Goal: Task Accomplishment & Management: Use online tool/utility

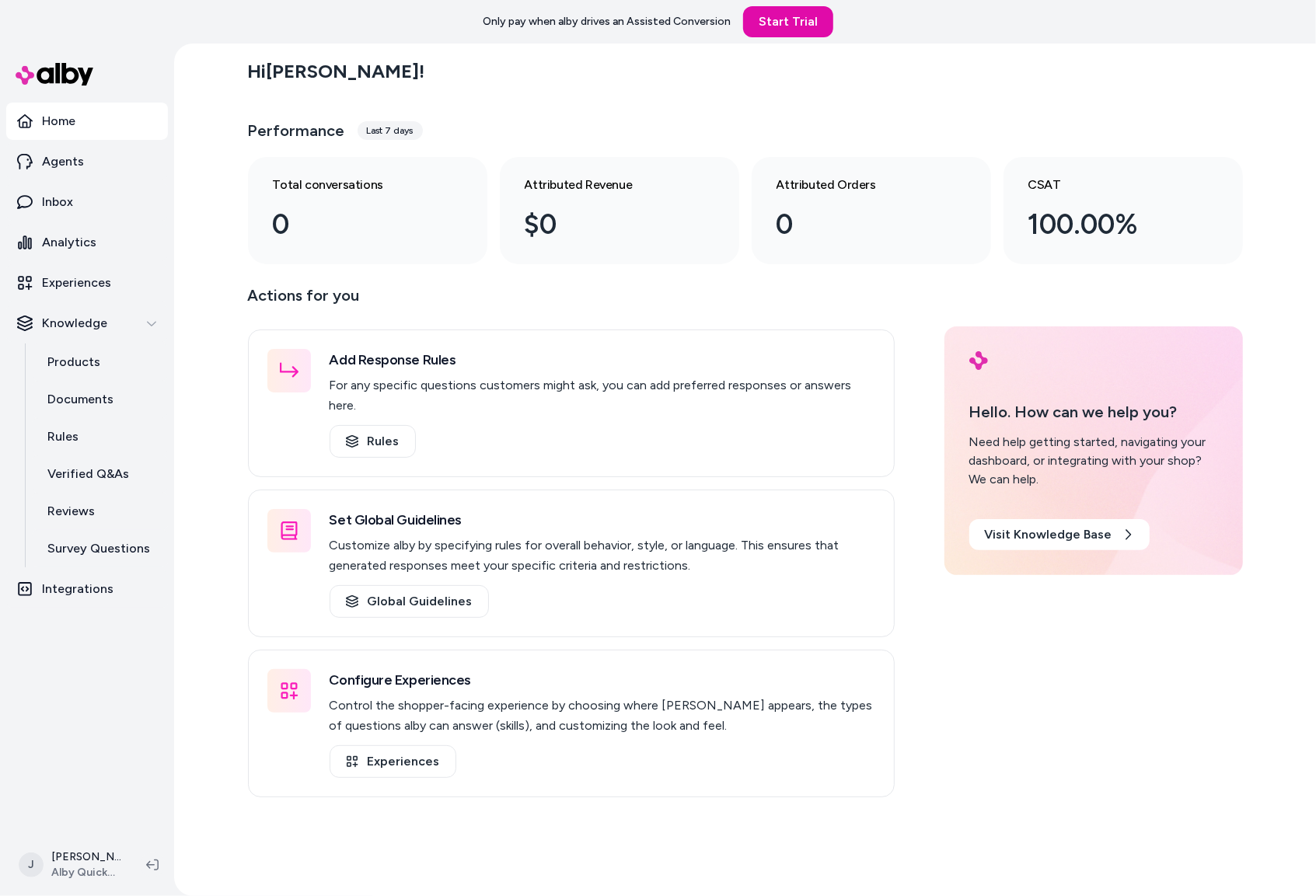
click at [211, 608] on div "Hi [PERSON_NAME] ! Performance Last 7 days Total conversations 0 Attributed Rev…" at bounding box center [744, 469] width 1141 height 852
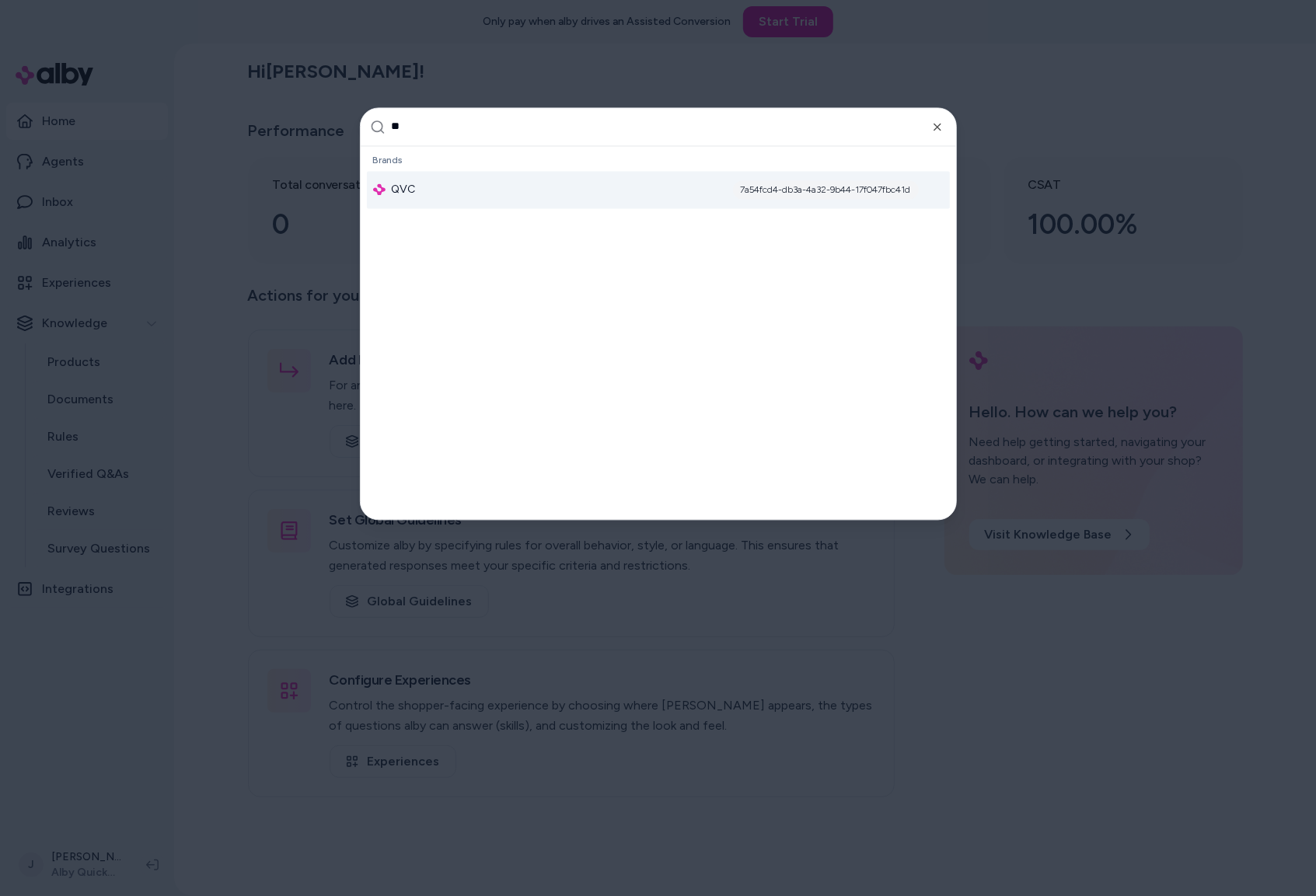
type input "**"
click at [415, 194] on div "QVC 7a54fcd4-db3a-4a32-9b44-17f047fbc41d" at bounding box center [658, 190] width 583 height 37
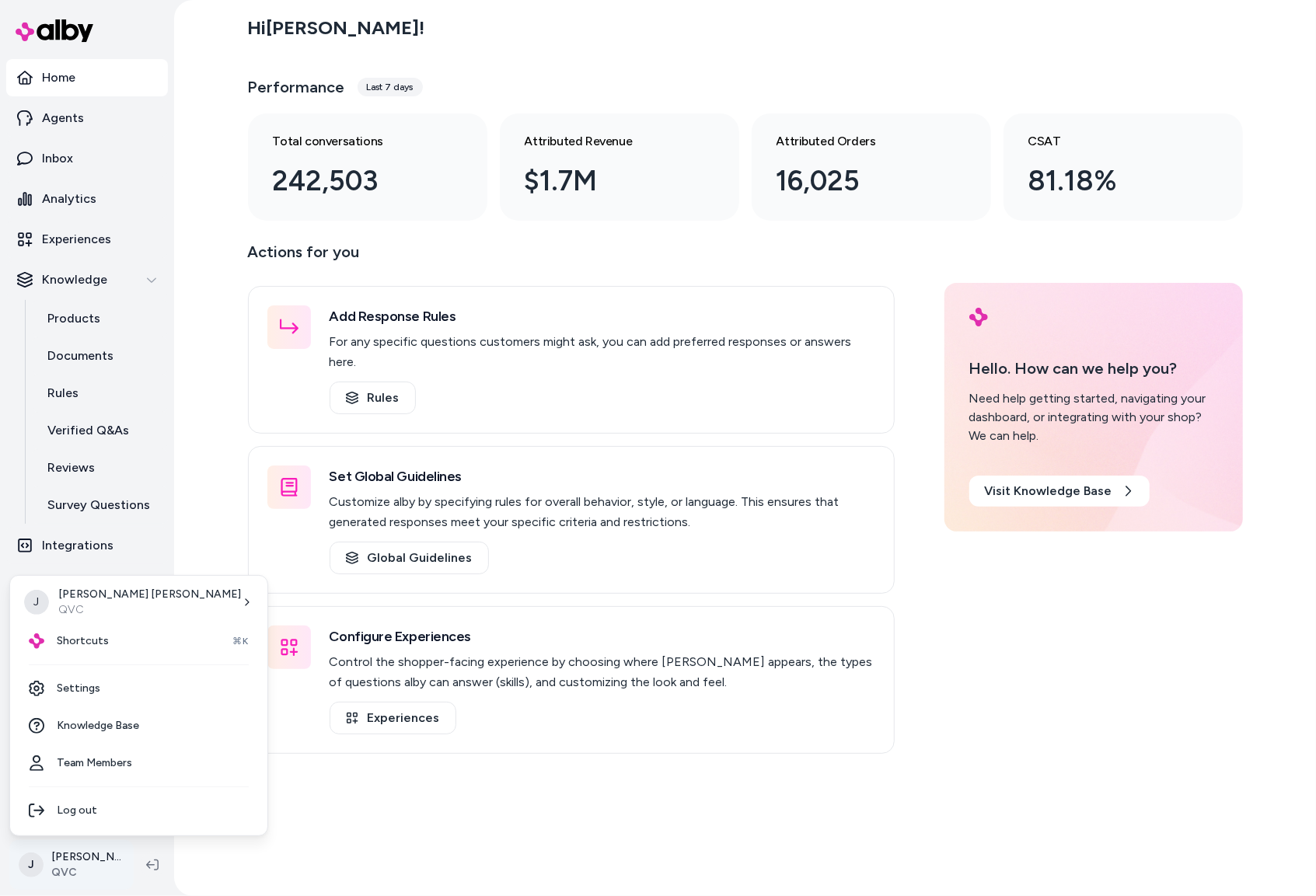
click at [89, 866] on html "Home Agents Inbox Analytics Experiences Knowledge Products Documents Rules Veri…" at bounding box center [658, 448] width 1316 height 896
click at [99, 686] on link "Settings" at bounding box center [139, 688] width 245 height 37
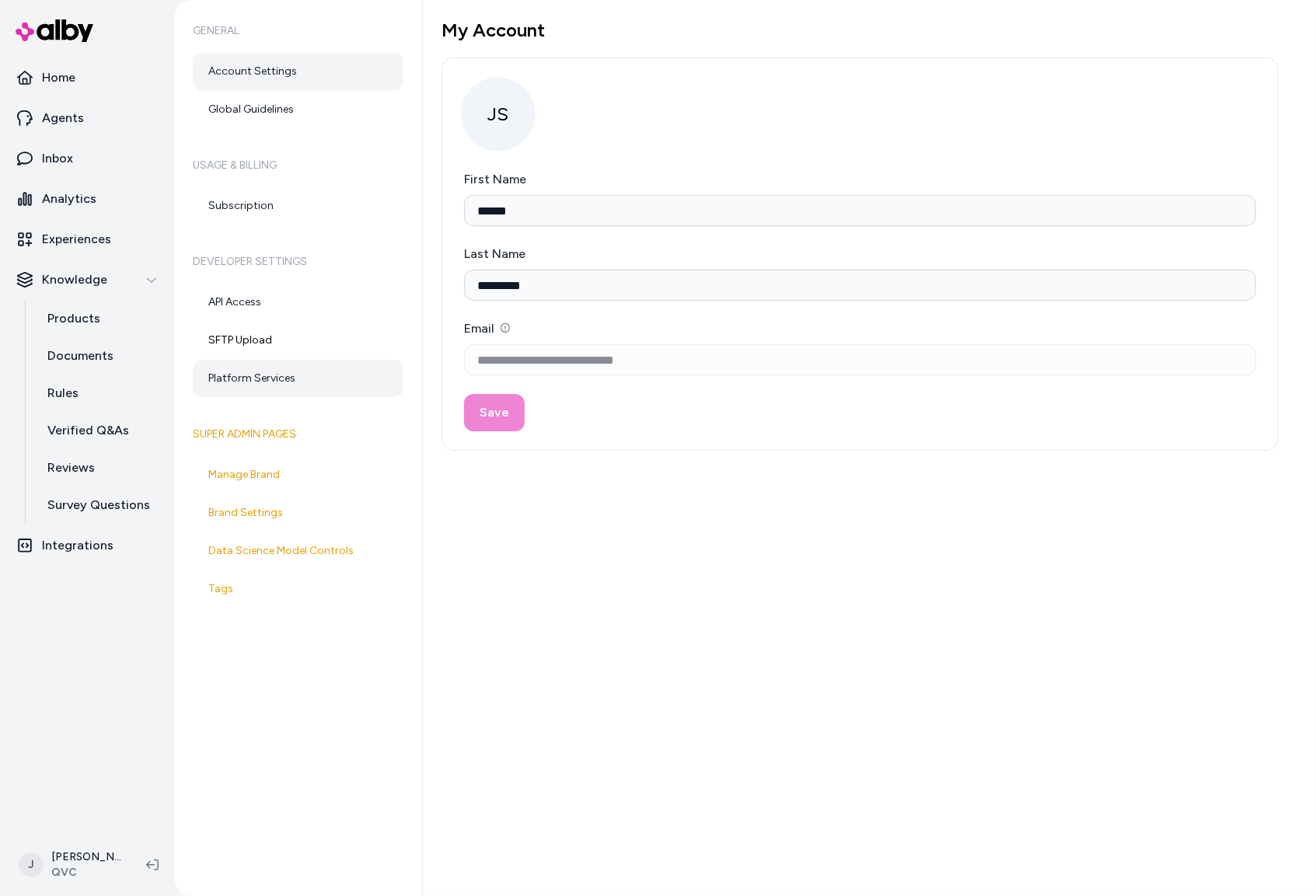
click at [274, 389] on link "Platform Services" at bounding box center [298, 378] width 211 height 37
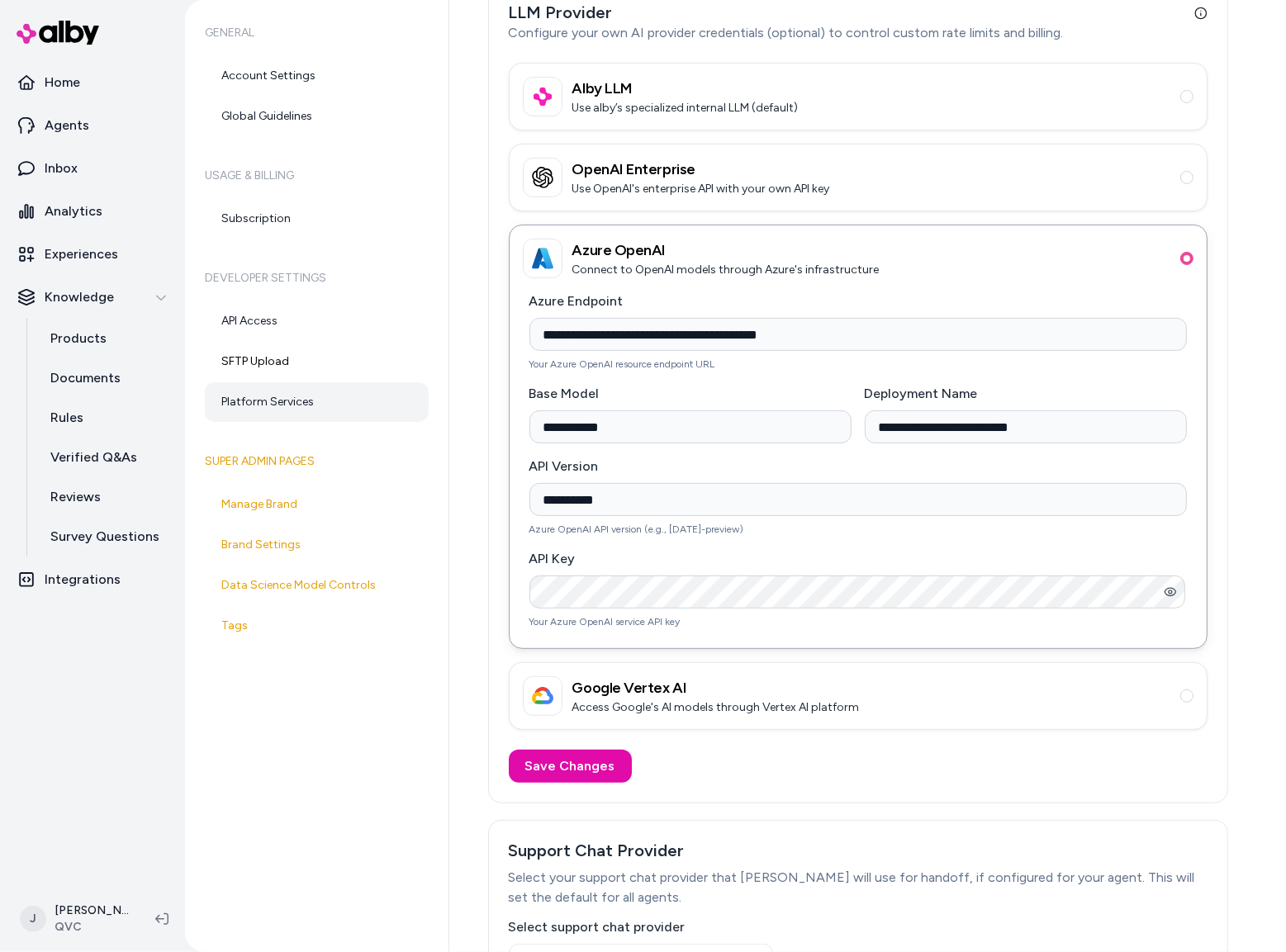
scroll to position [87, 0]
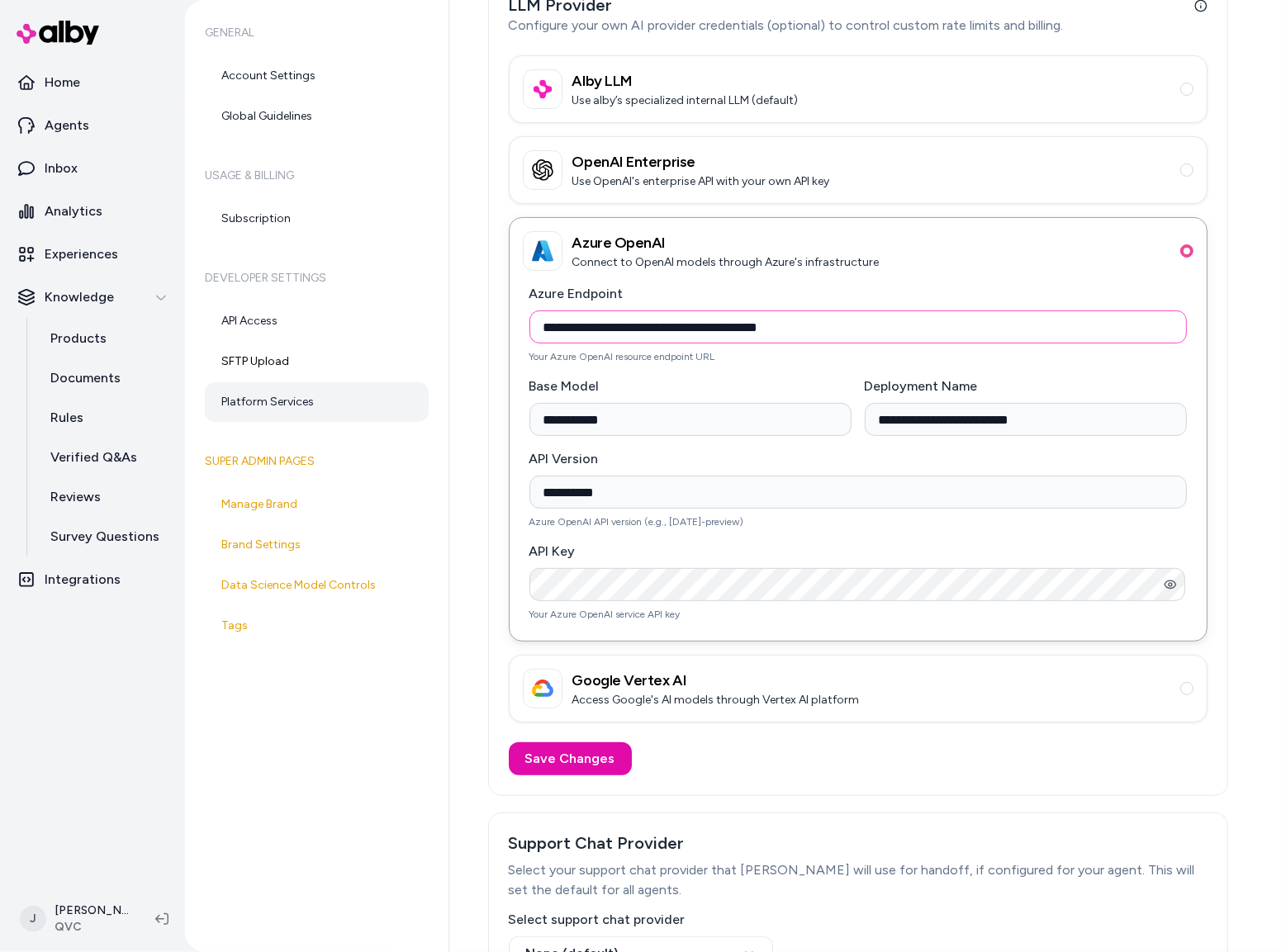
drag, startPoint x: 544, startPoint y: 324, endPoint x: 842, endPoint y: 325, distance: 298.0
click at [842, 325] on input "**********" at bounding box center [858, 326] width 657 height 33
click at [657, 431] on input "**********" at bounding box center [690, 419] width 322 height 33
click at [945, 425] on input "**********" at bounding box center [1026, 419] width 322 height 33
click at [803, 499] on input "**********" at bounding box center [858, 491] width 657 height 33
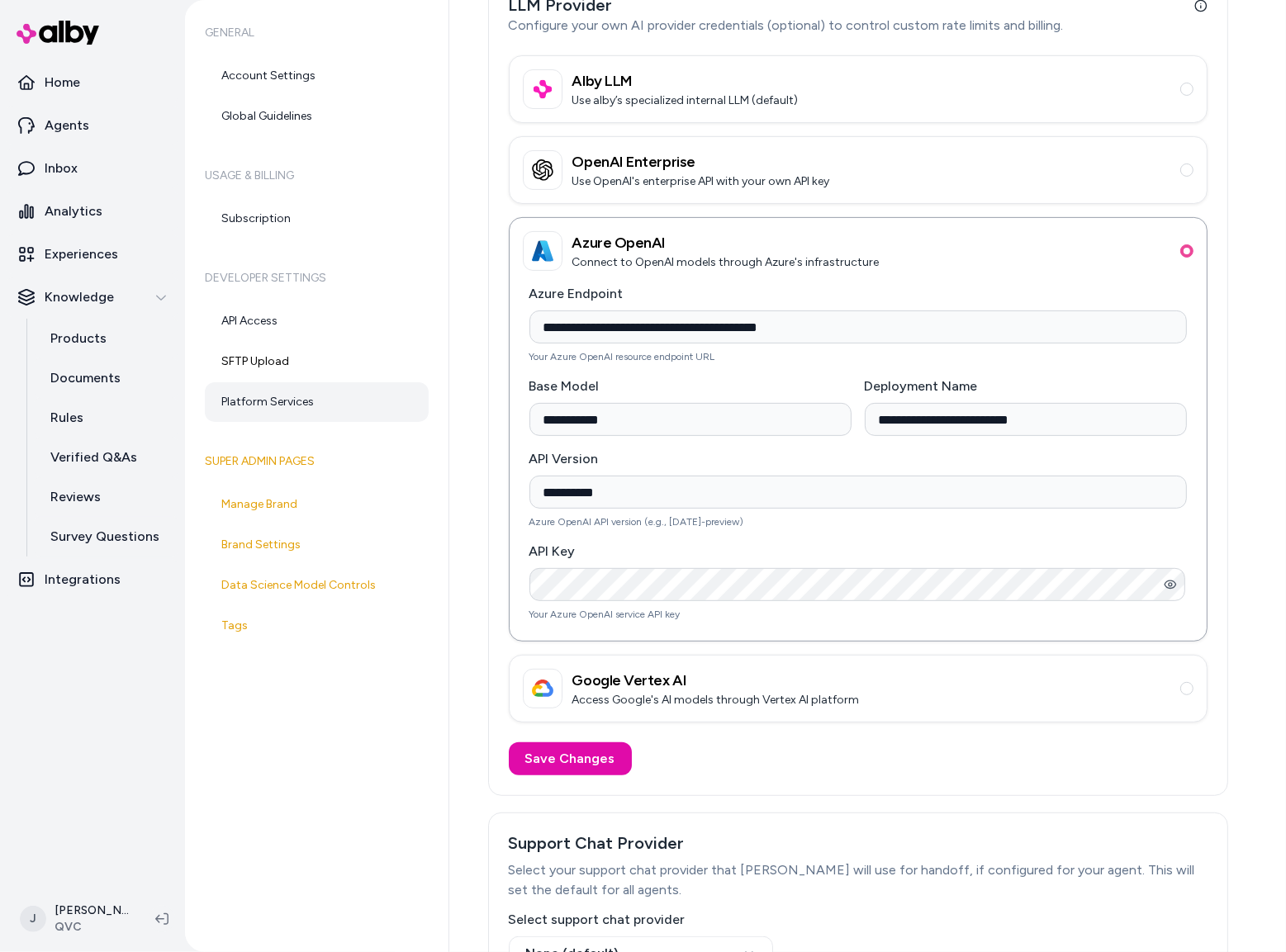
click at [356, 732] on div "General Account Settings Global Guidelines Usage & Billing Subscription Develop…" at bounding box center [317, 476] width 265 height 952
click at [1165, 585] on icon "button" at bounding box center [1171, 585] width 13 height 13
click at [1165, 588] on icon "button" at bounding box center [1171, 585] width 13 height 13
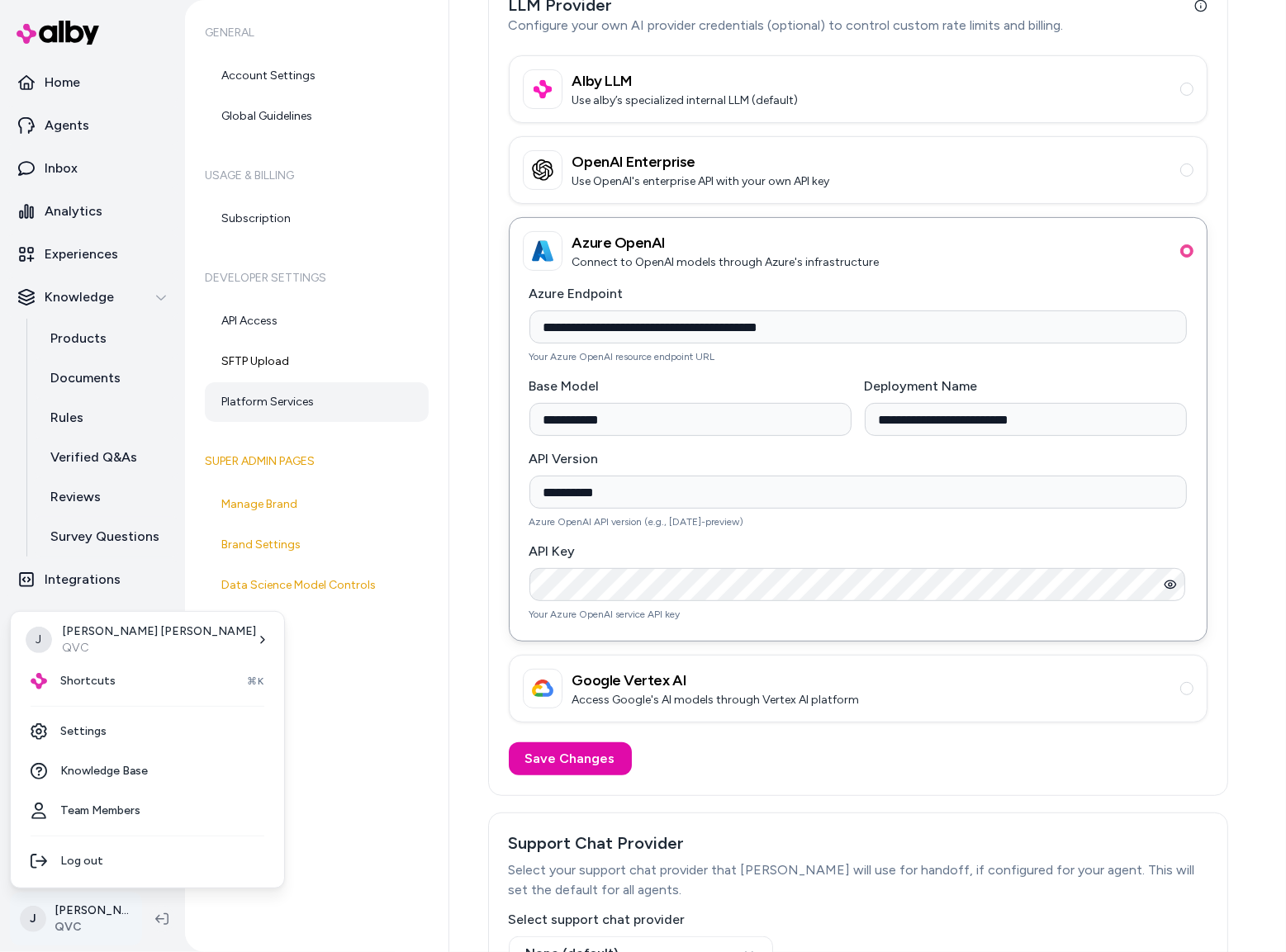
click at [99, 918] on html "**********" at bounding box center [643, 476] width 1286 height 952
click at [110, 807] on link "Team Members" at bounding box center [147, 810] width 260 height 40
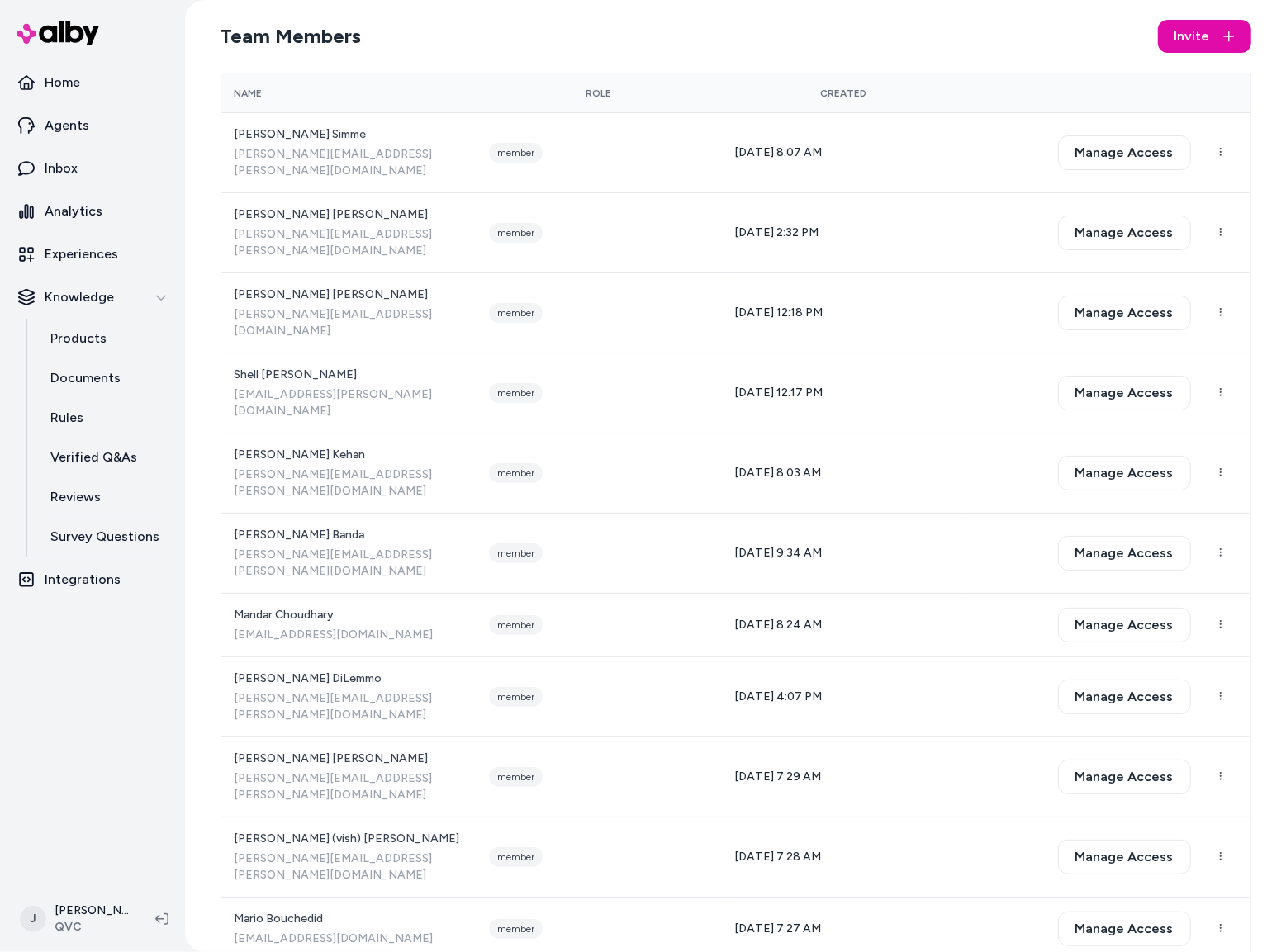
click at [1096, 58] on section "Team Members Invite" at bounding box center [736, 36] width 1031 height 46
click at [1189, 33] on span "Invite" at bounding box center [1192, 36] width 35 height 20
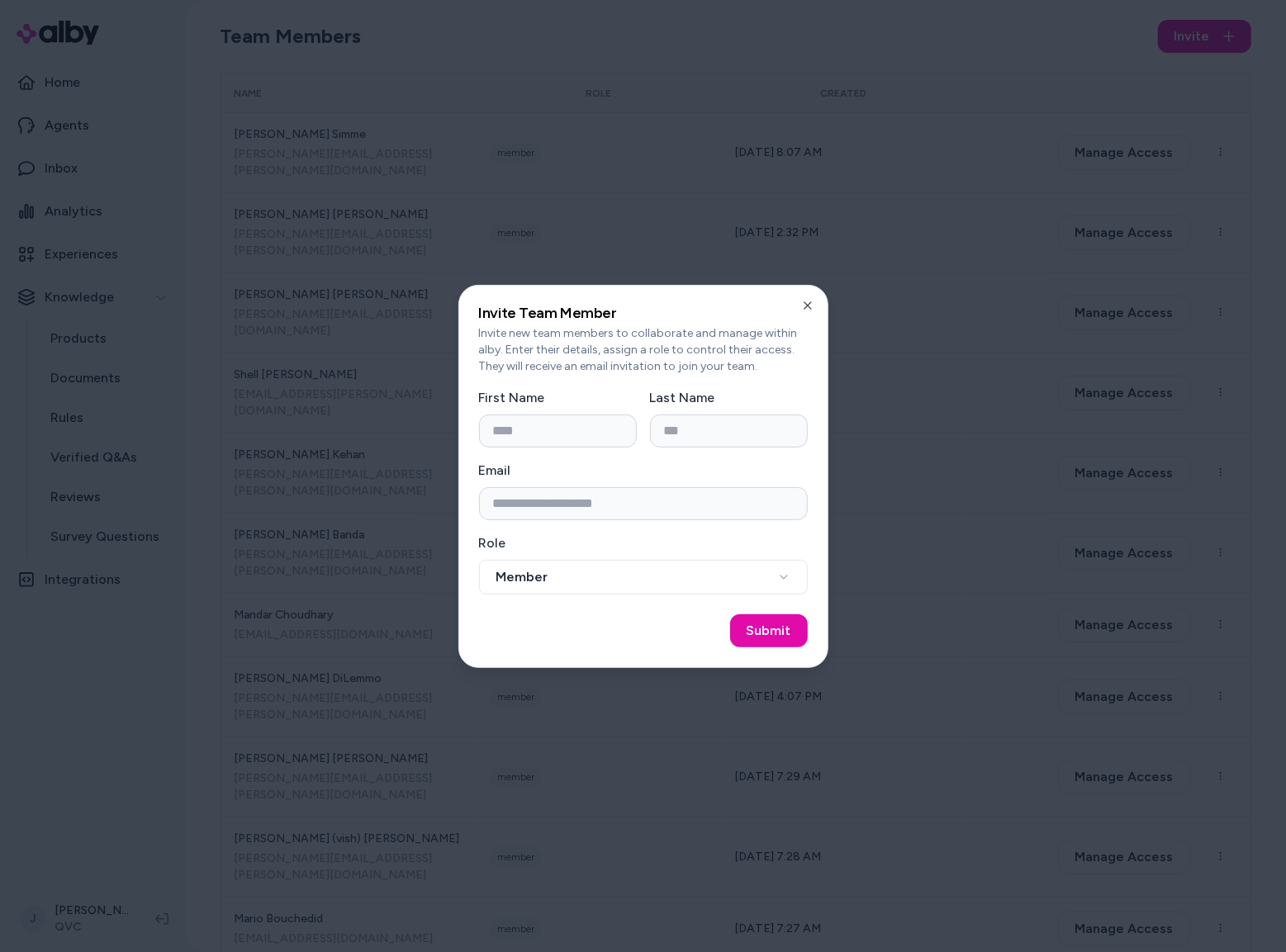
click at [546, 438] on input "First Name" at bounding box center [557, 431] width 158 height 33
type input "*****"
type input "********"
click at [598, 504] on input "Email" at bounding box center [643, 503] width 329 height 33
paste input "**********"
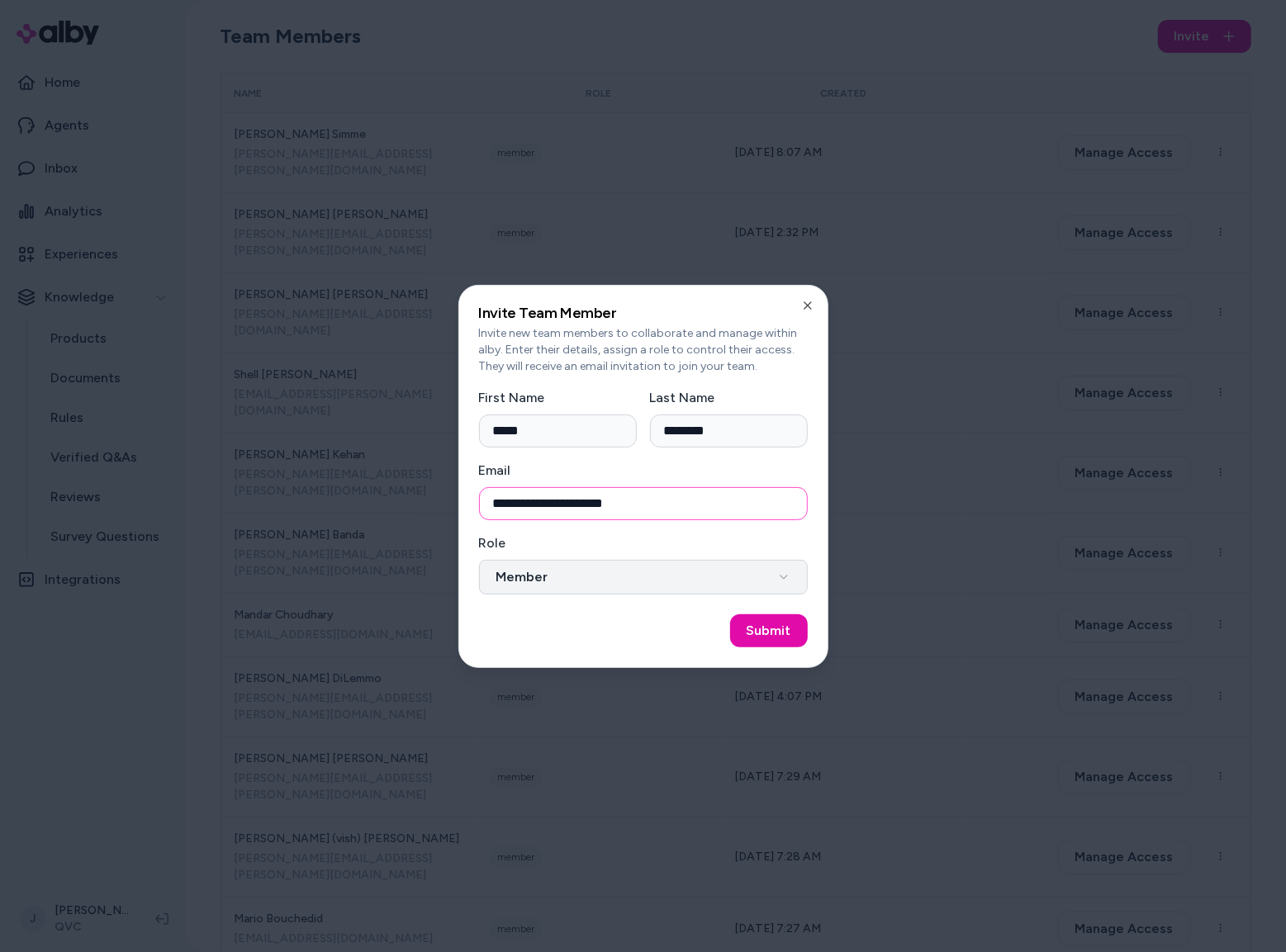
type input "**********"
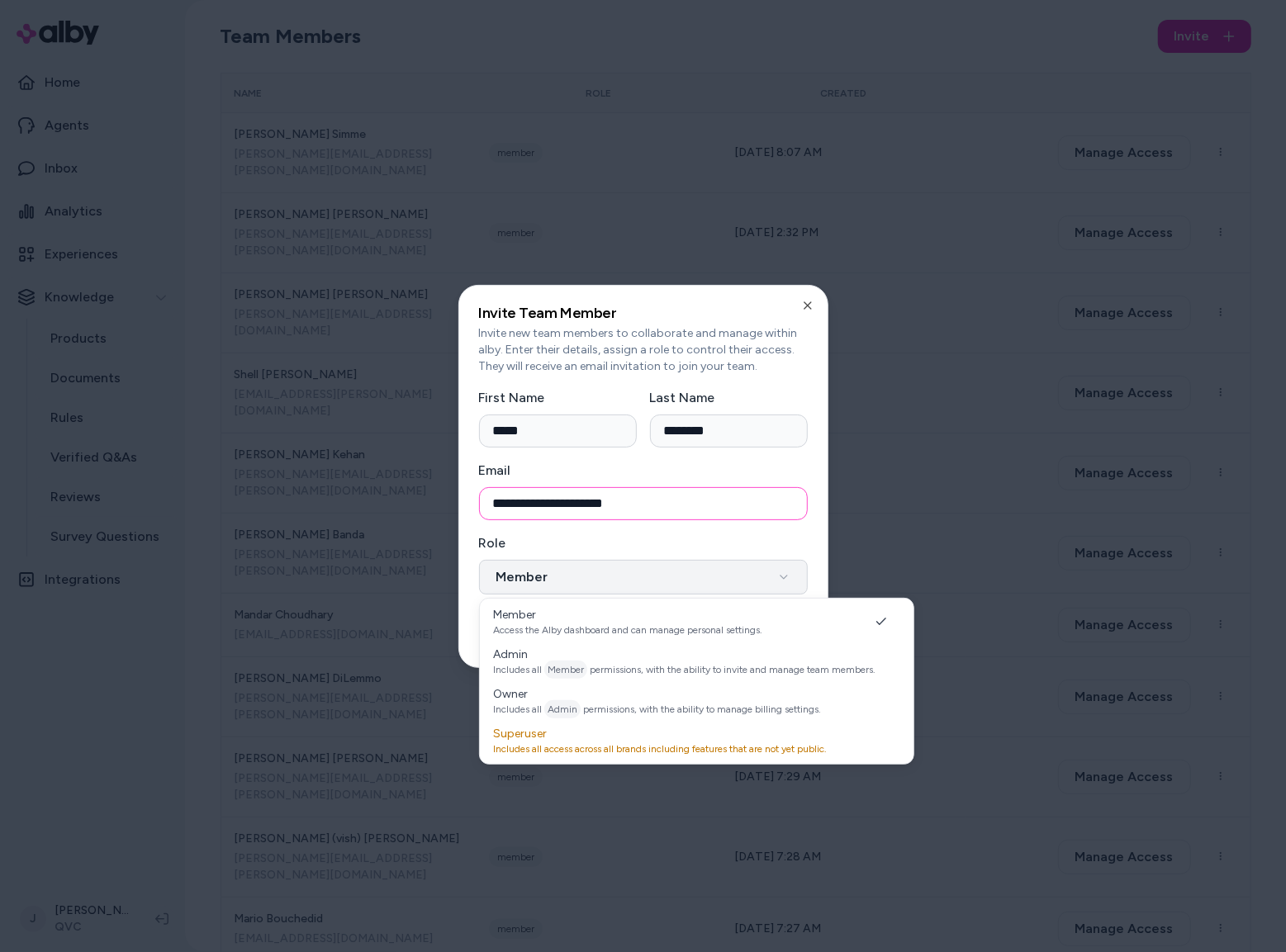
click at [610, 581] on button "Member" at bounding box center [643, 576] width 329 height 35
select select "*****"
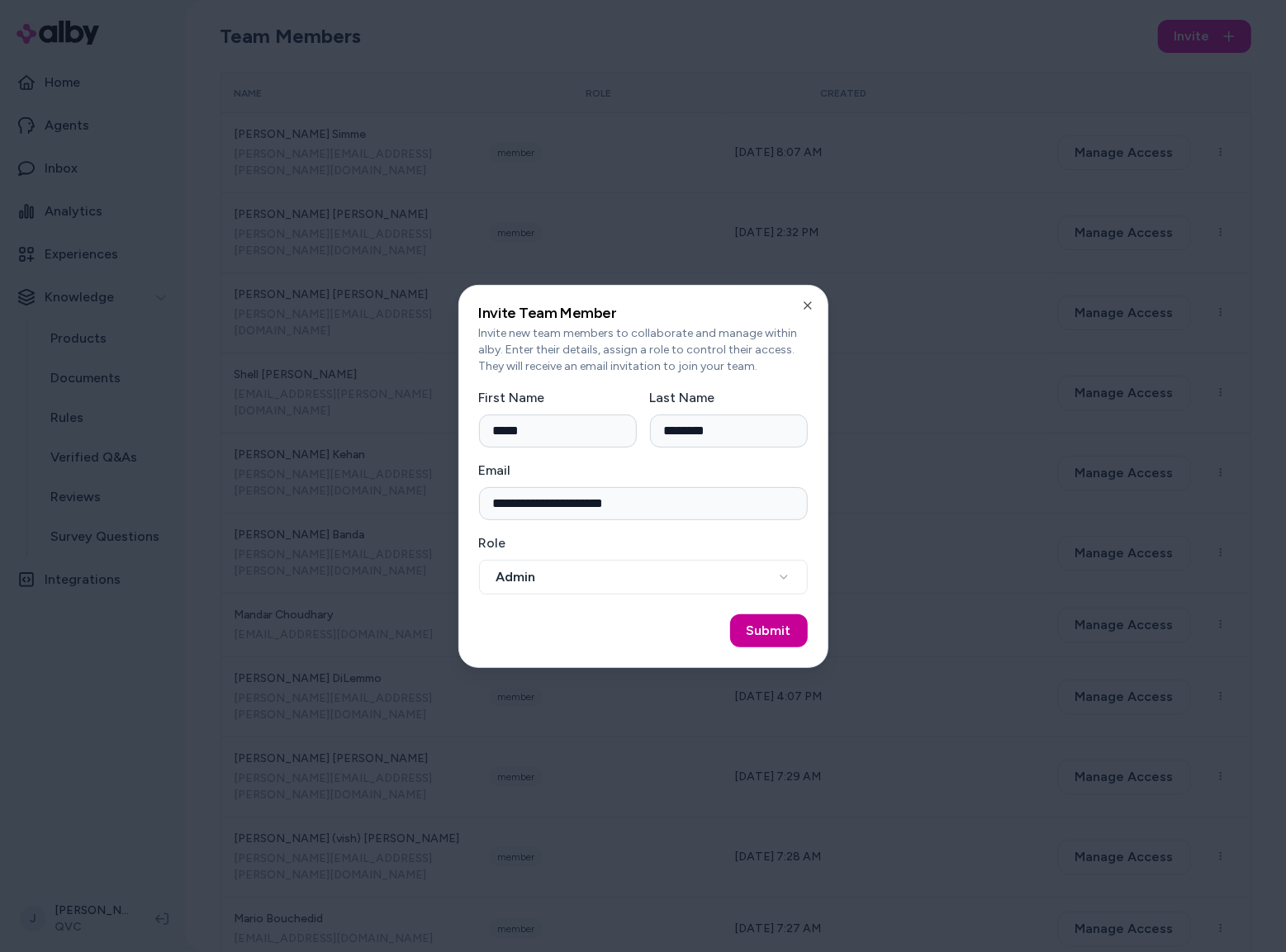
click at [762, 625] on button "Submit" at bounding box center [769, 630] width 78 height 33
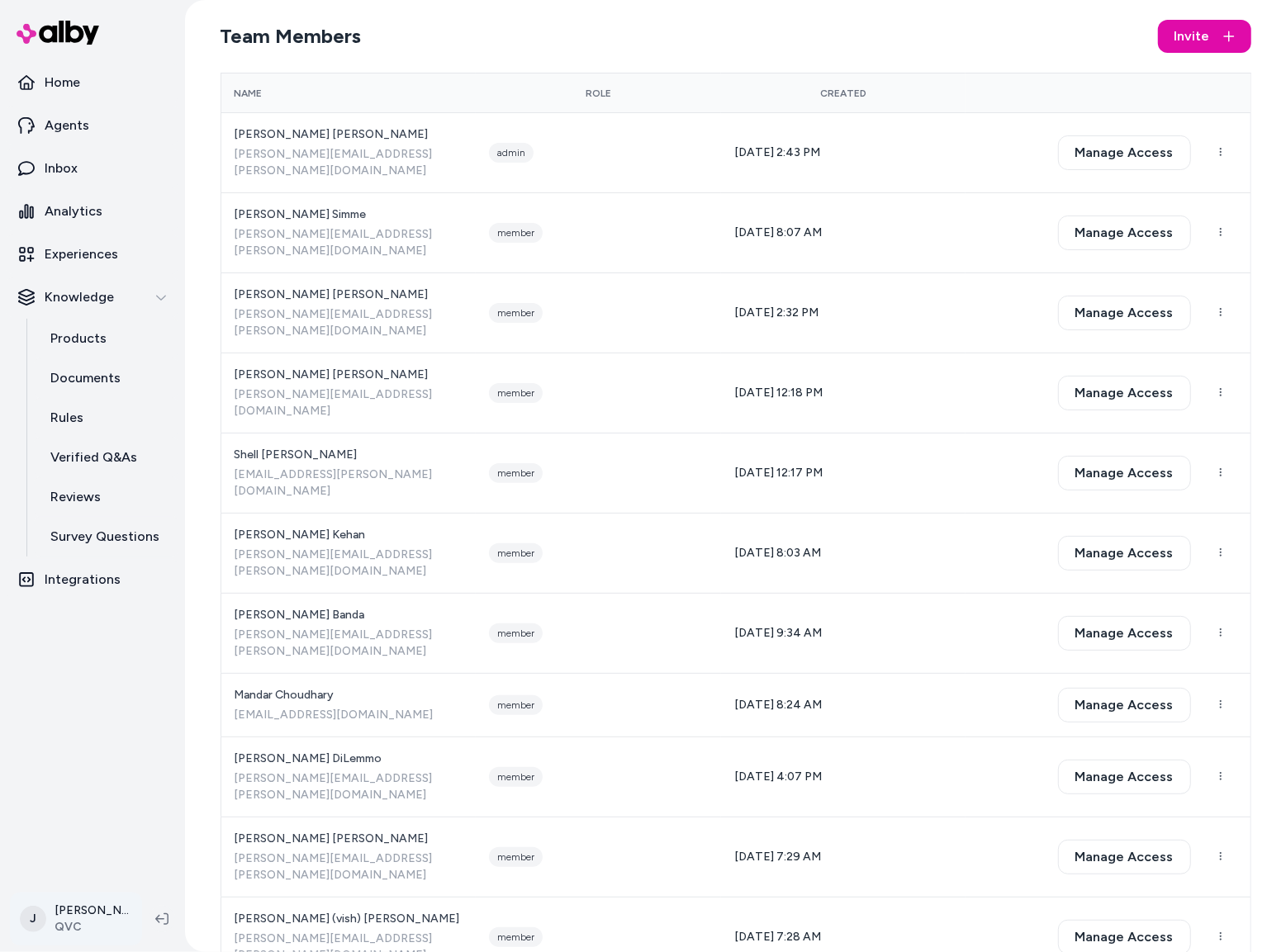
click at [71, 919] on html "Home Agents Inbox Analytics Experiences Knowledge Products Documents Rules Veri…" at bounding box center [643, 476] width 1286 height 952
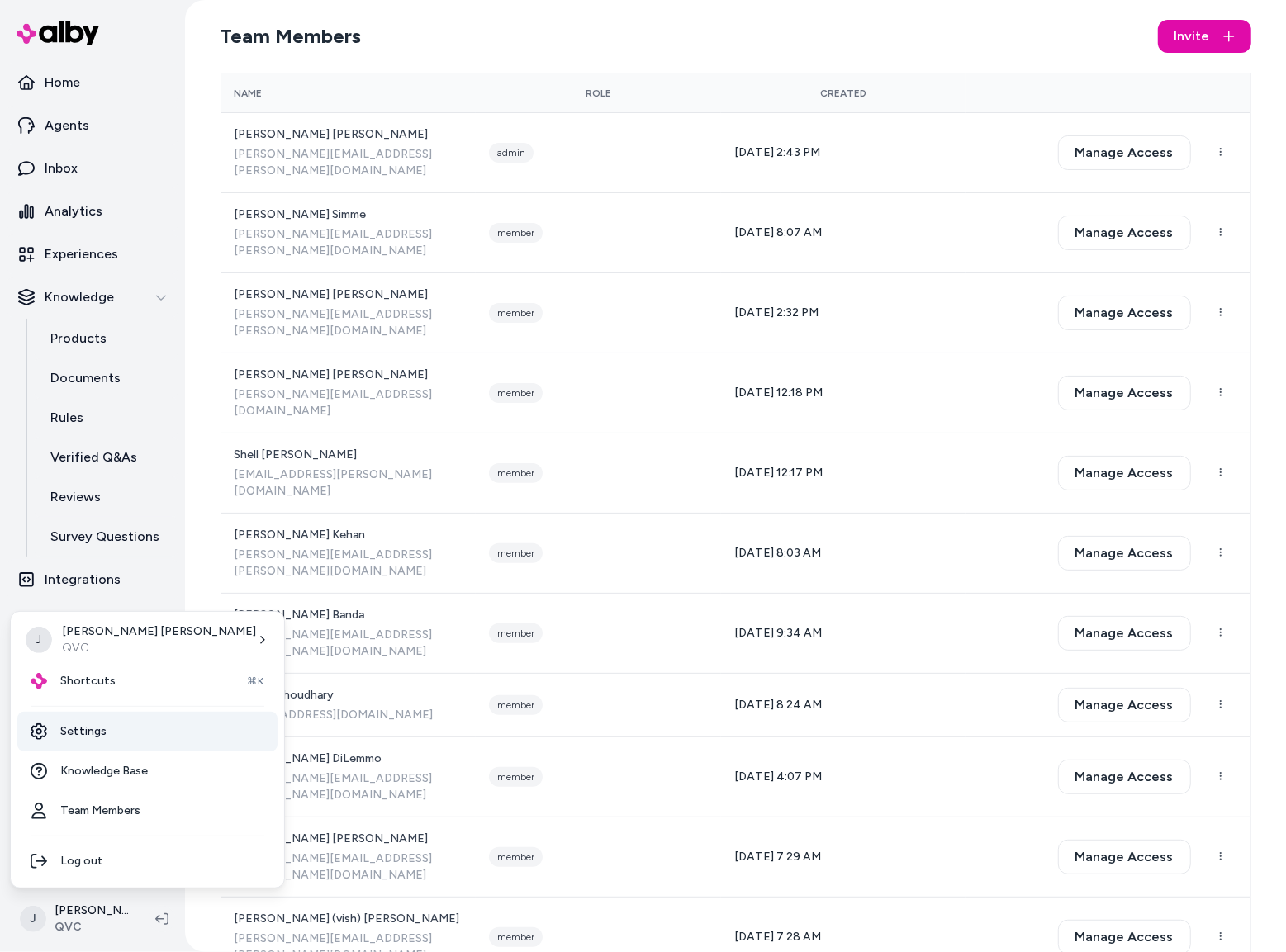
click at [99, 728] on link "Settings" at bounding box center [147, 731] width 260 height 40
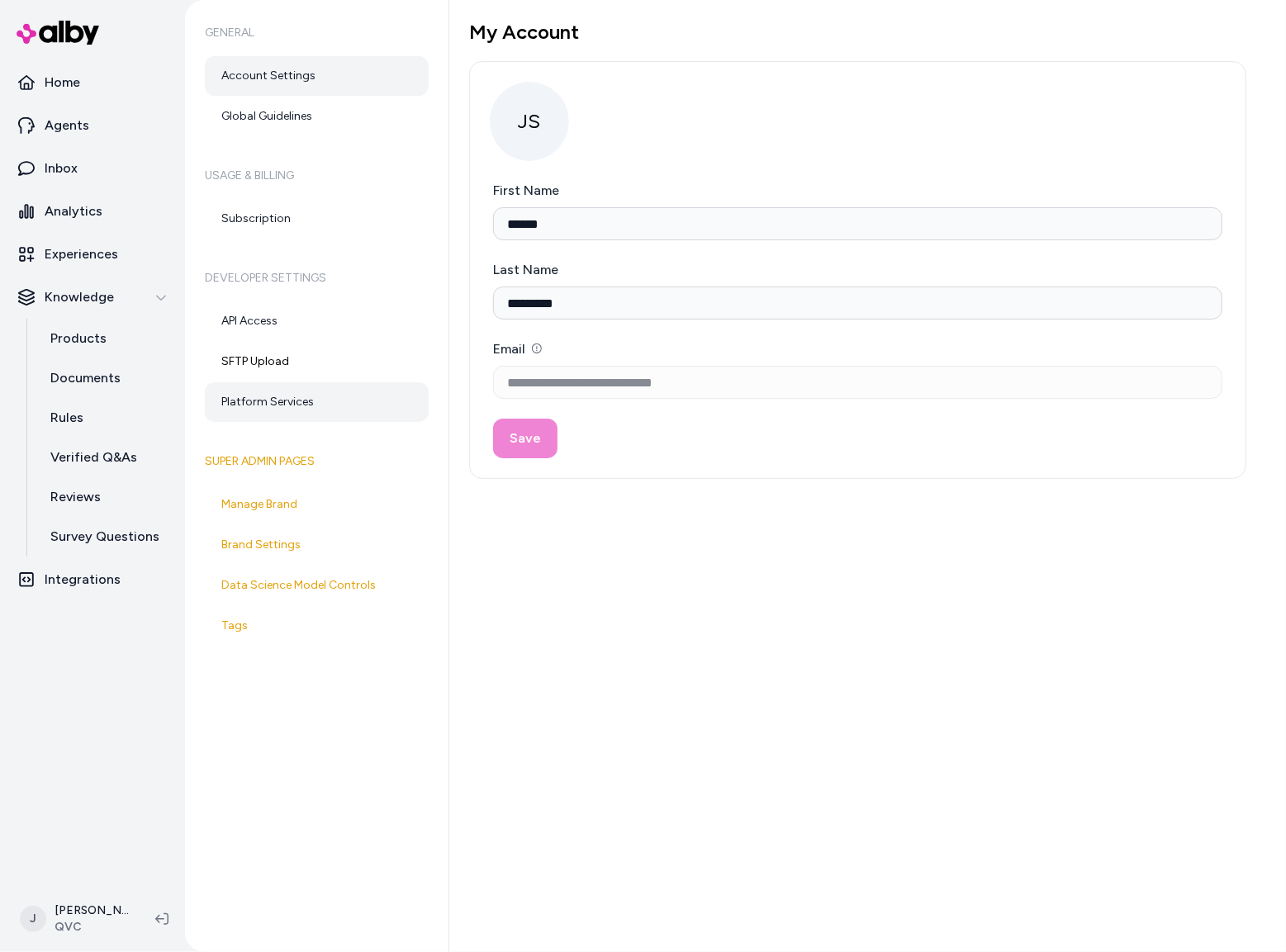
click at [267, 400] on link "Platform Services" at bounding box center [317, 402] width 224 height 40
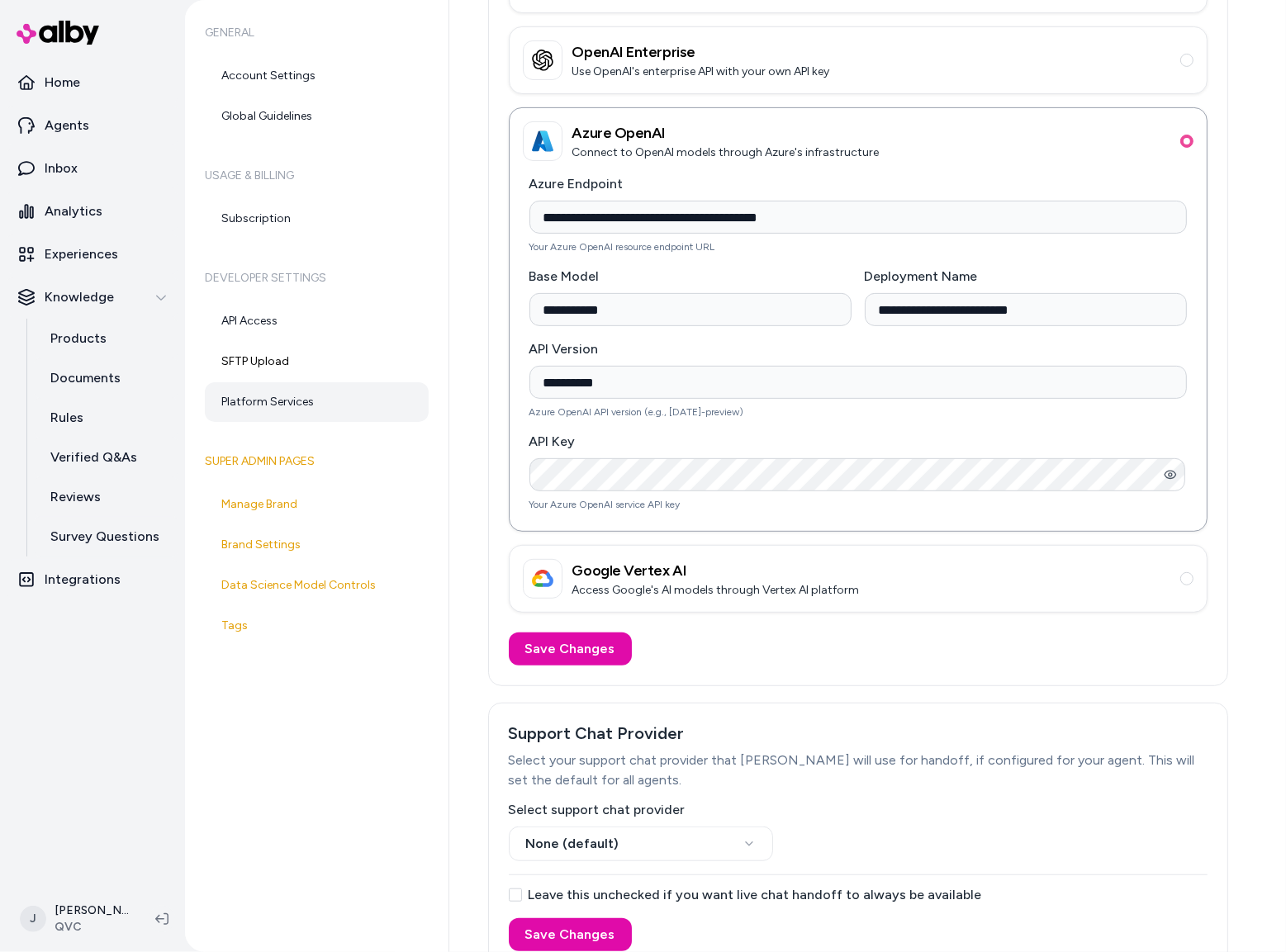
scroll to position [229, 0]
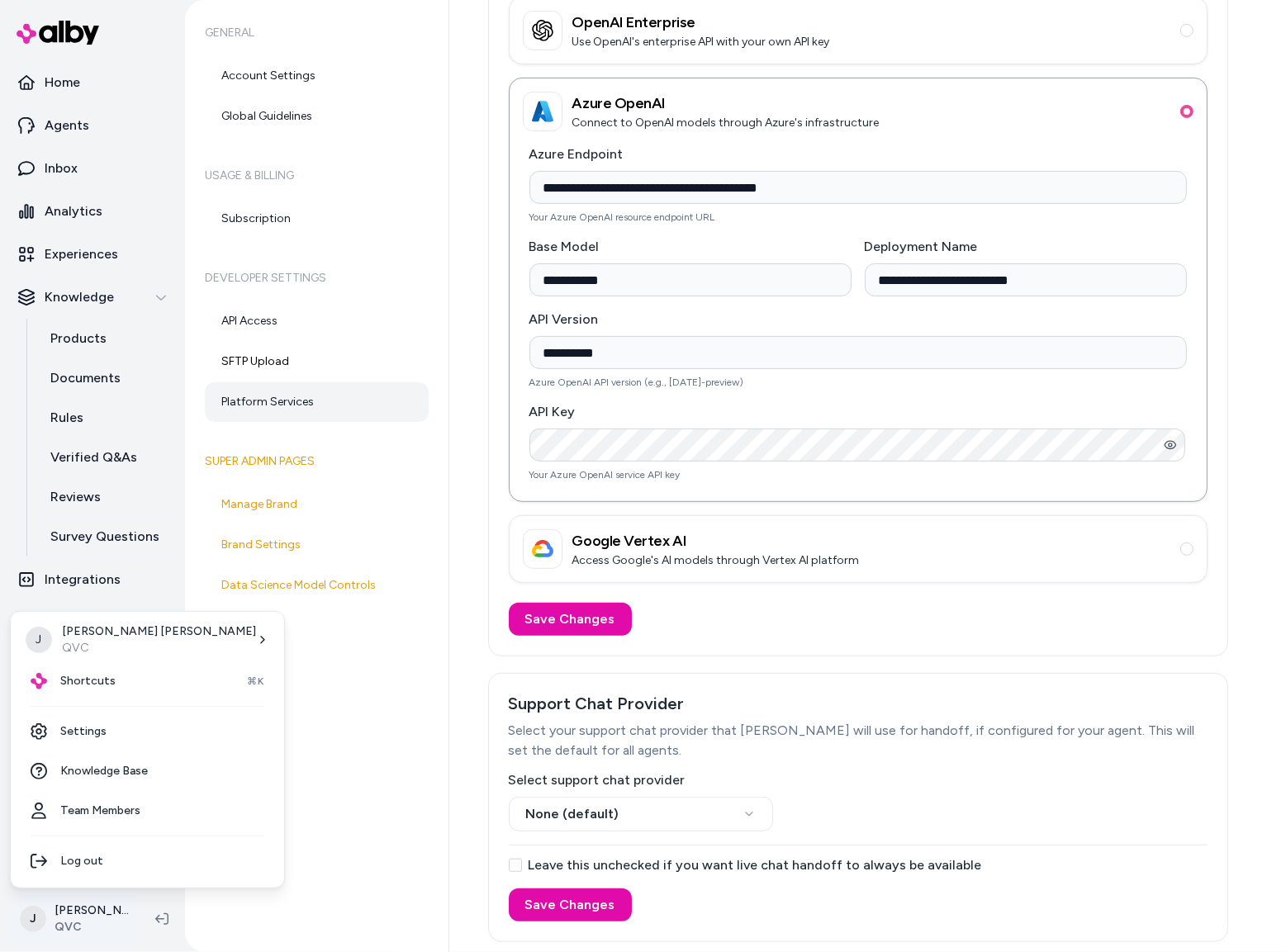
click at [110, 911] on html "**********" at bounding box center [643, 476] width 1286 height 952
click at [123, 812] on link "Team Members" at bounding box center [147, 810] width 260 height 40
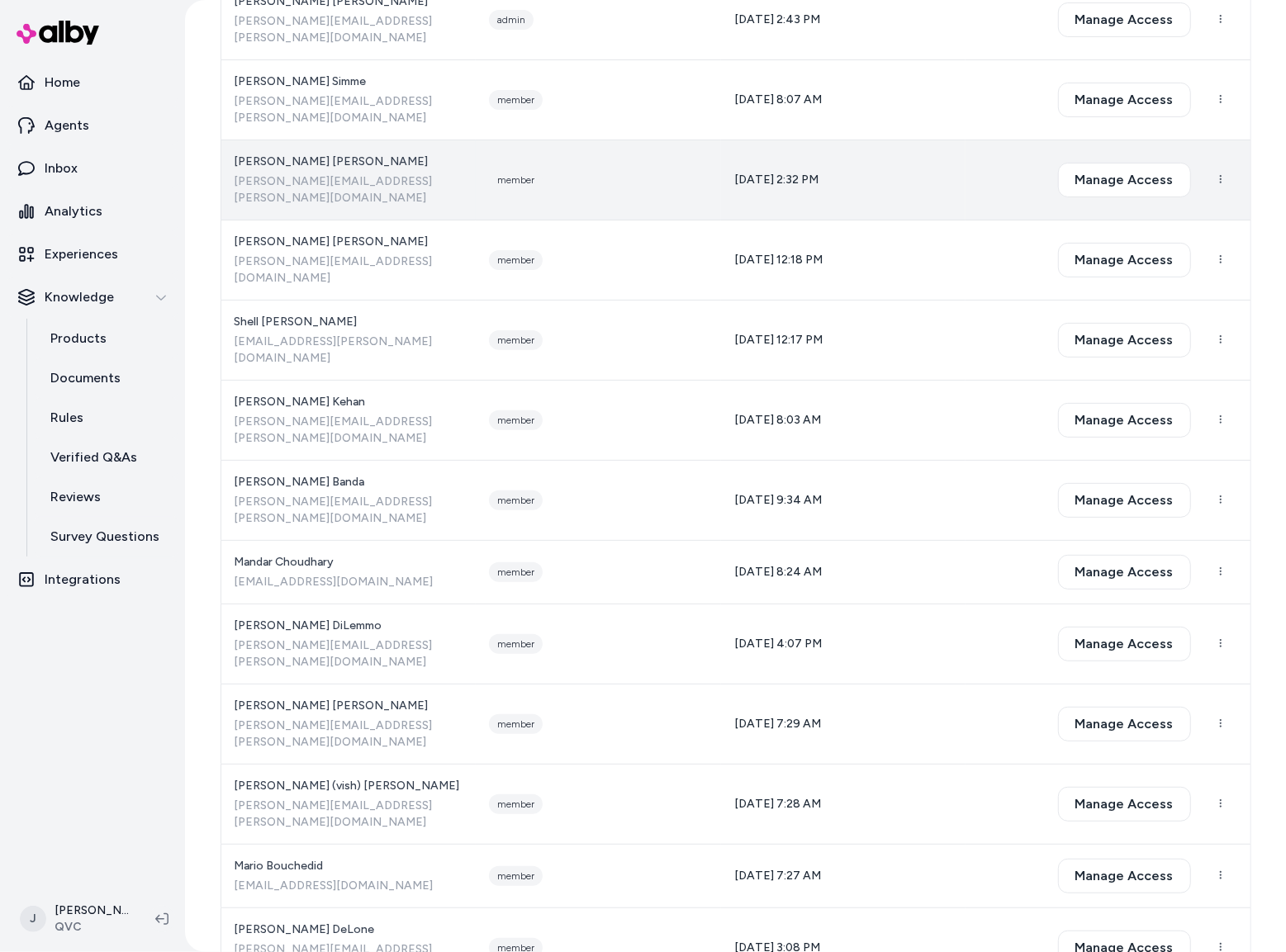
scroll to position [150, 0]
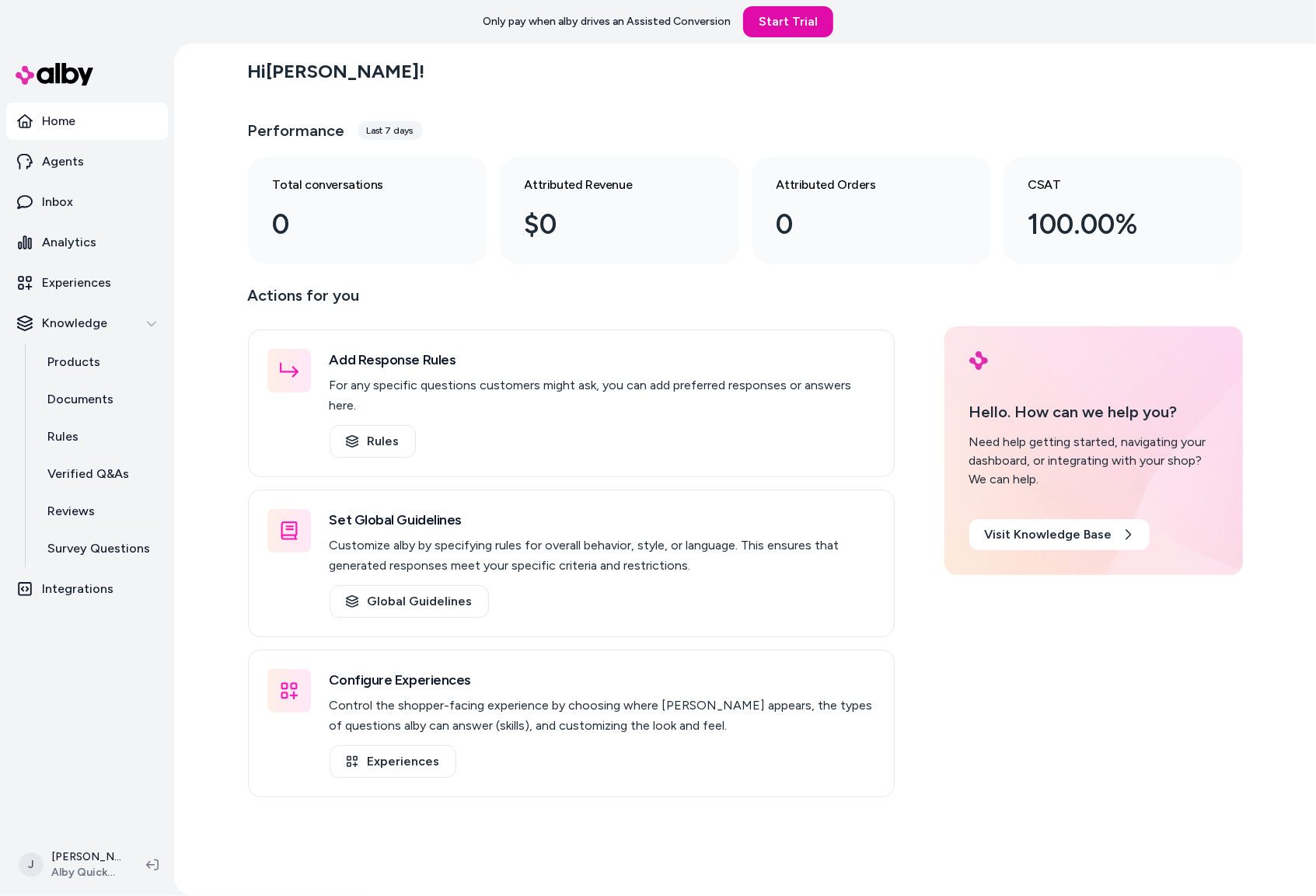
click at [194, 199] on div "Hi [PERSON_NAME] ! Performance Last 7 days Total conversations 0 Attributed Rev…" at bounding box center [744, 469] width 1141 height 852
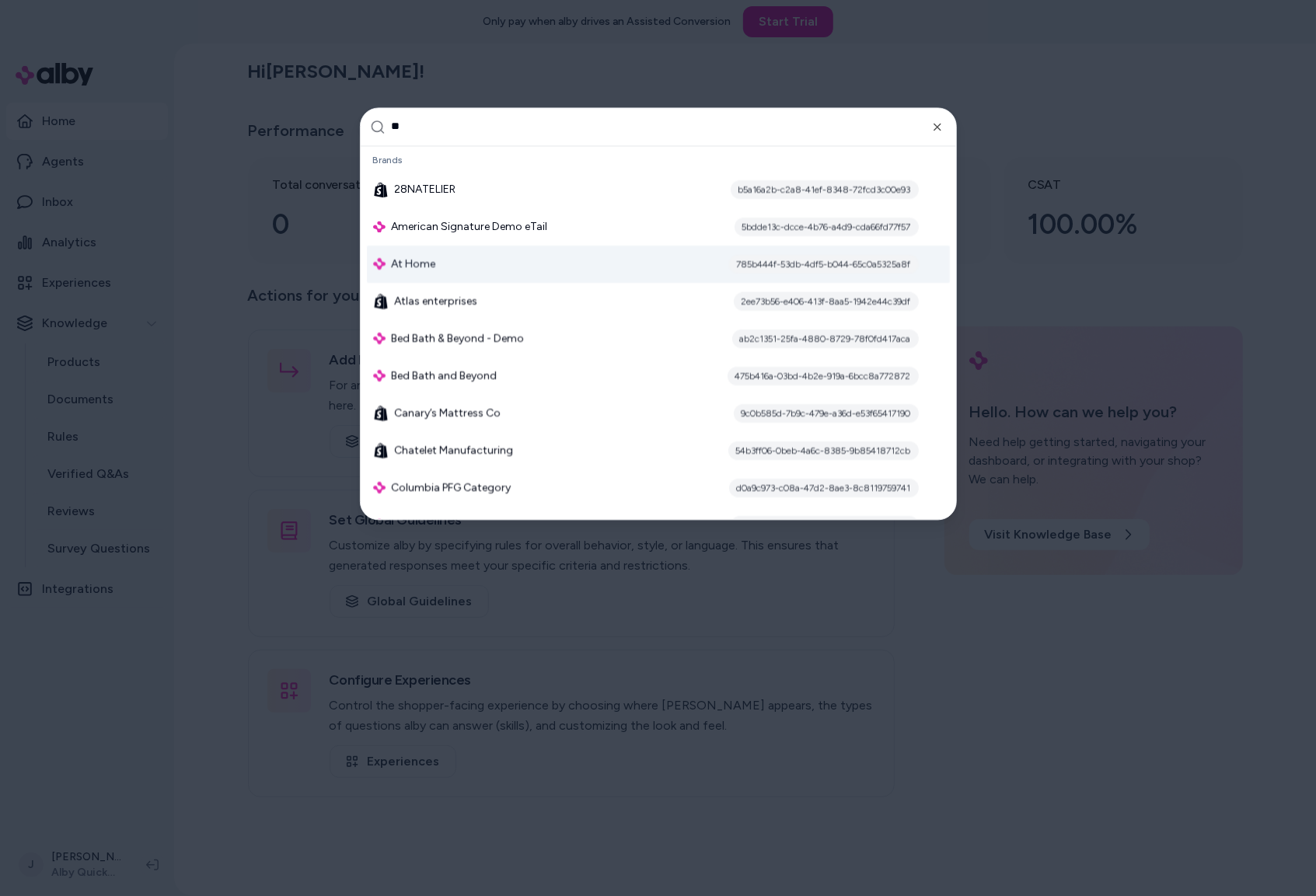
type input "**"
click at [412, 259] on span "At Home" at bounding box center [414, 264] width 44 height 16
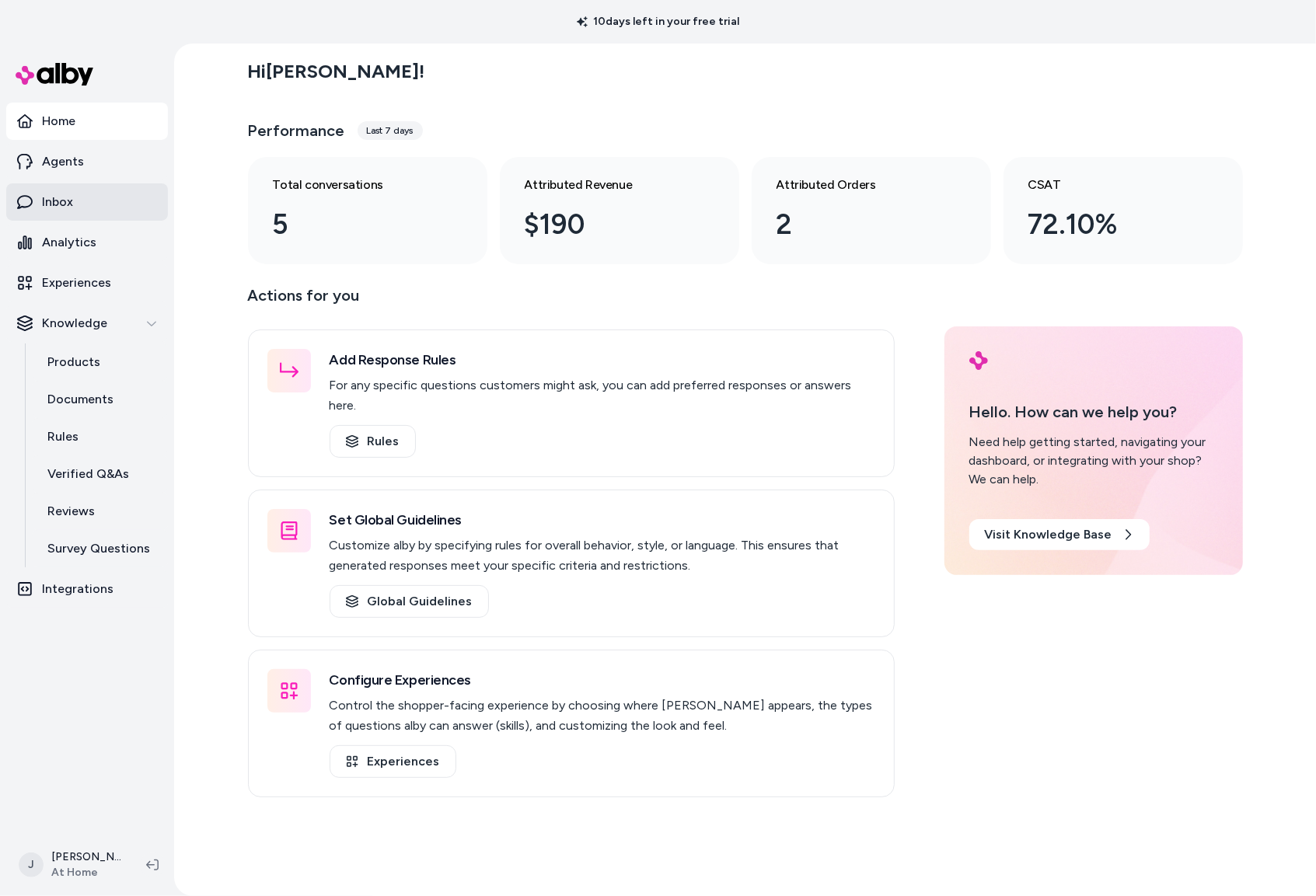
click at [108, 200] on link "Inbox" at bounding box center [87, 201] width 162 height 37
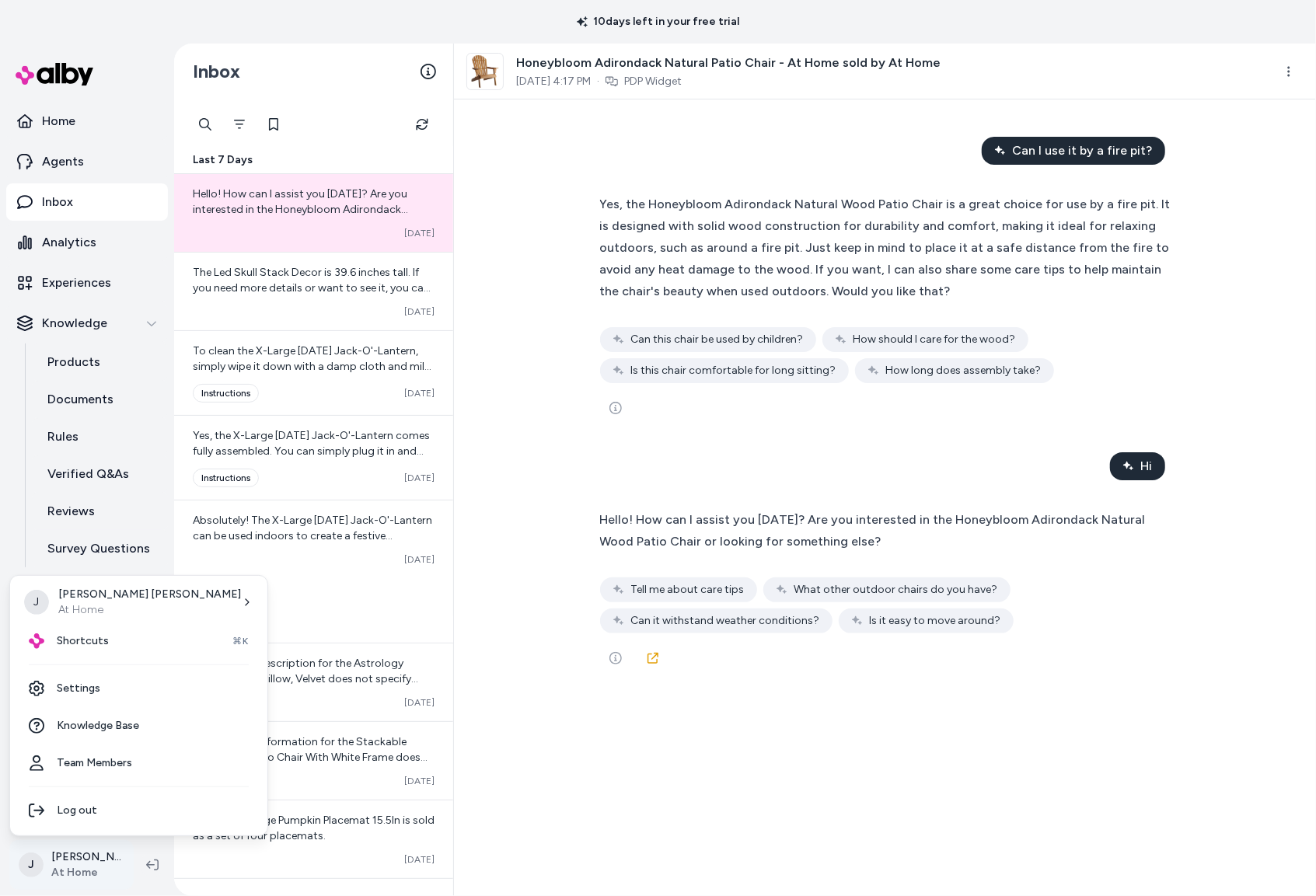
click at [87, 847] on html "10 days left in your free trial Home Agents Inbox Analytics Experiences Knowled…" at bounding box center [658, 448] width 1316 height 896
click at [106, 694] on link "Settings" at bounding box center [139, 688] width 245 height 37
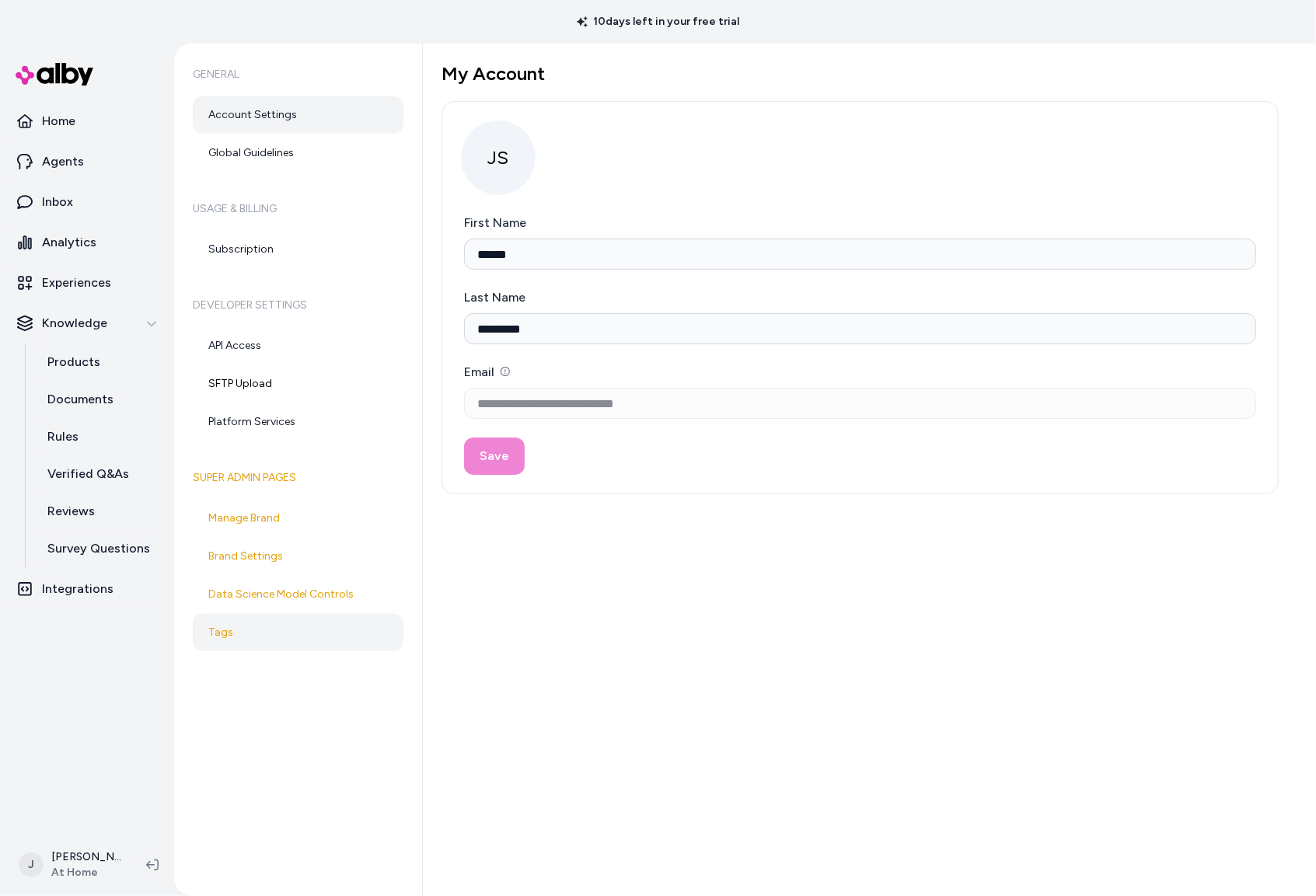
click at [205, 633] on link "Tags" at bounding box center [298, 632] width 211 height 37
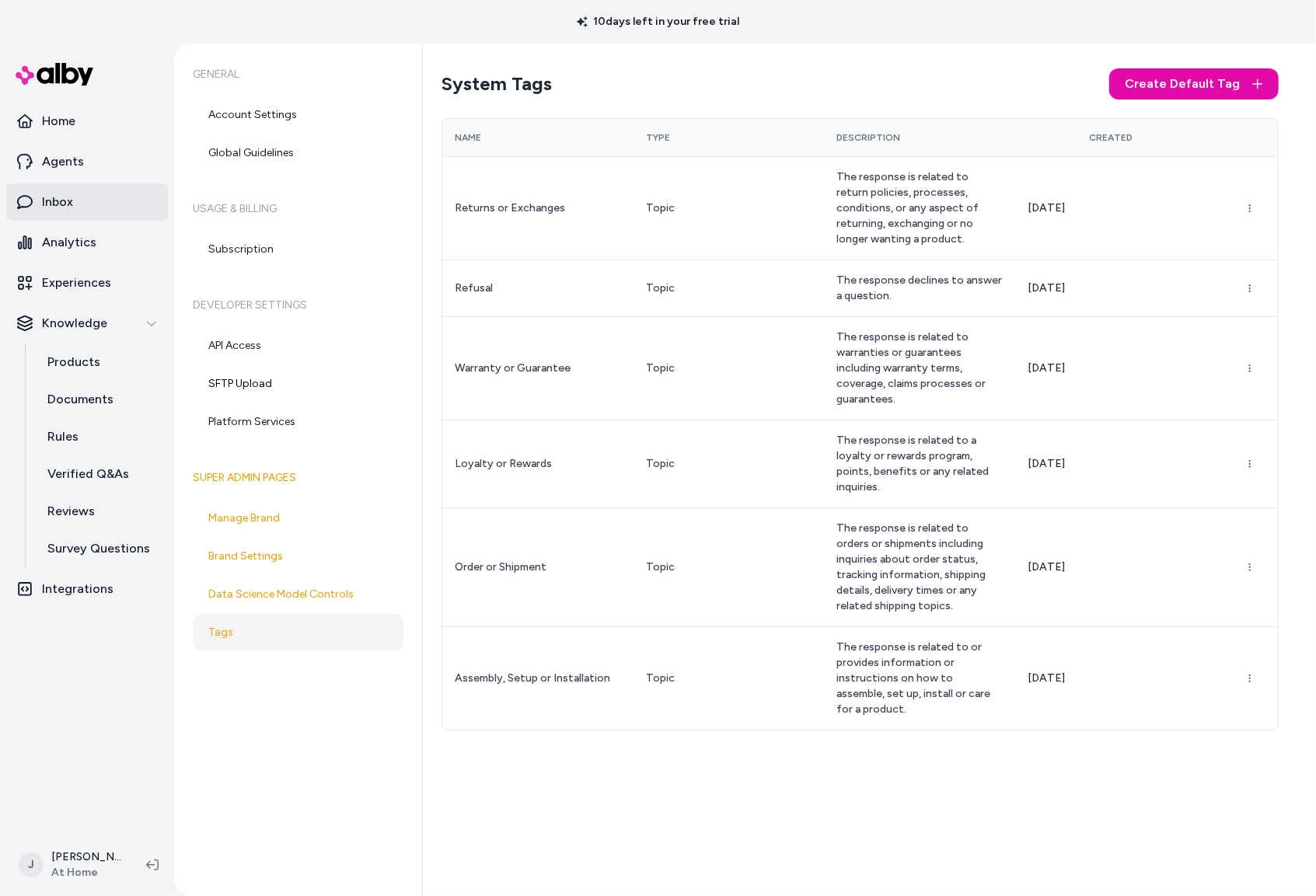
click at [62, 203] on p "Inbox" at bounding box center [57, 202] width 31 height 19
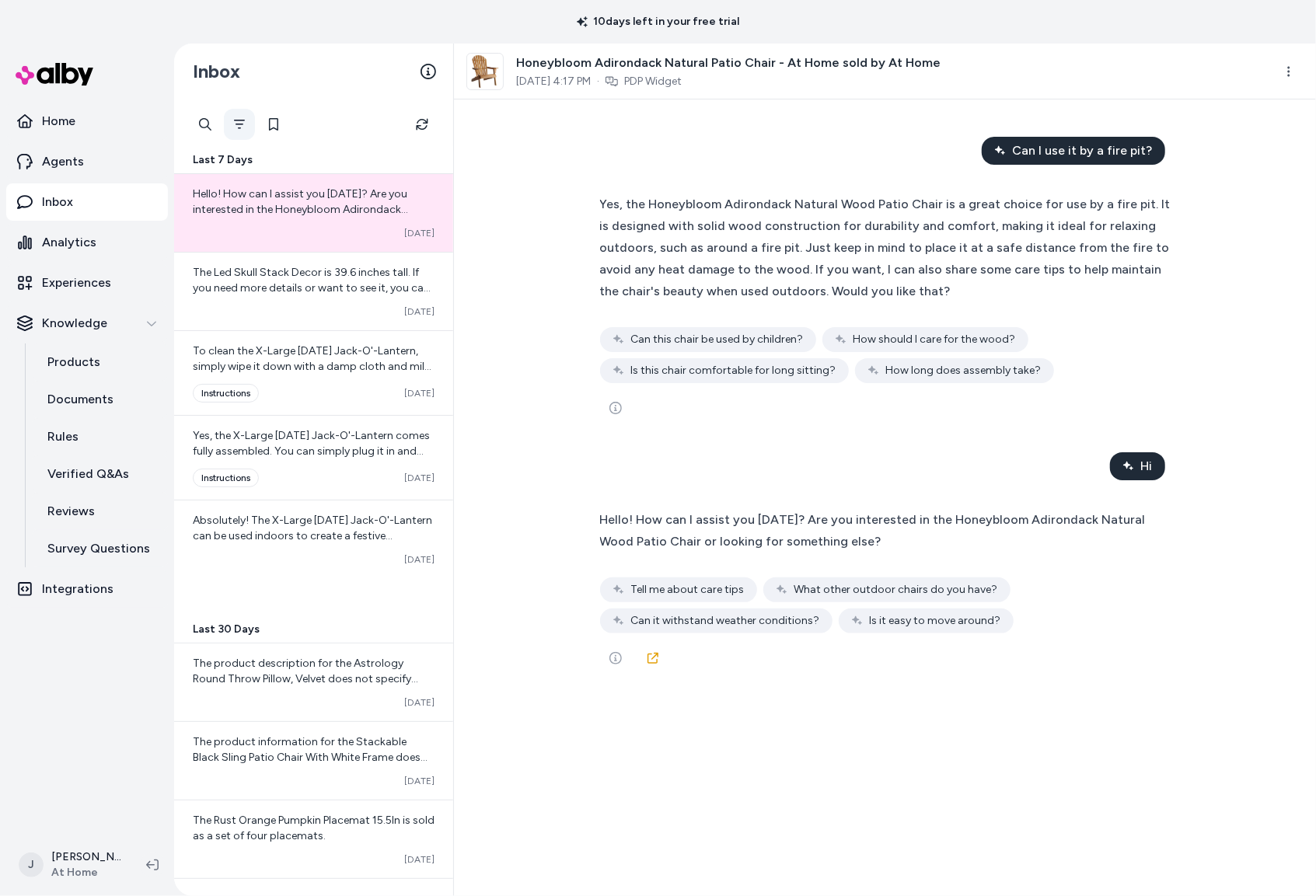
click at [236, 118] on icon "Filter" at bounding box center [240, 124] width 13 height 13
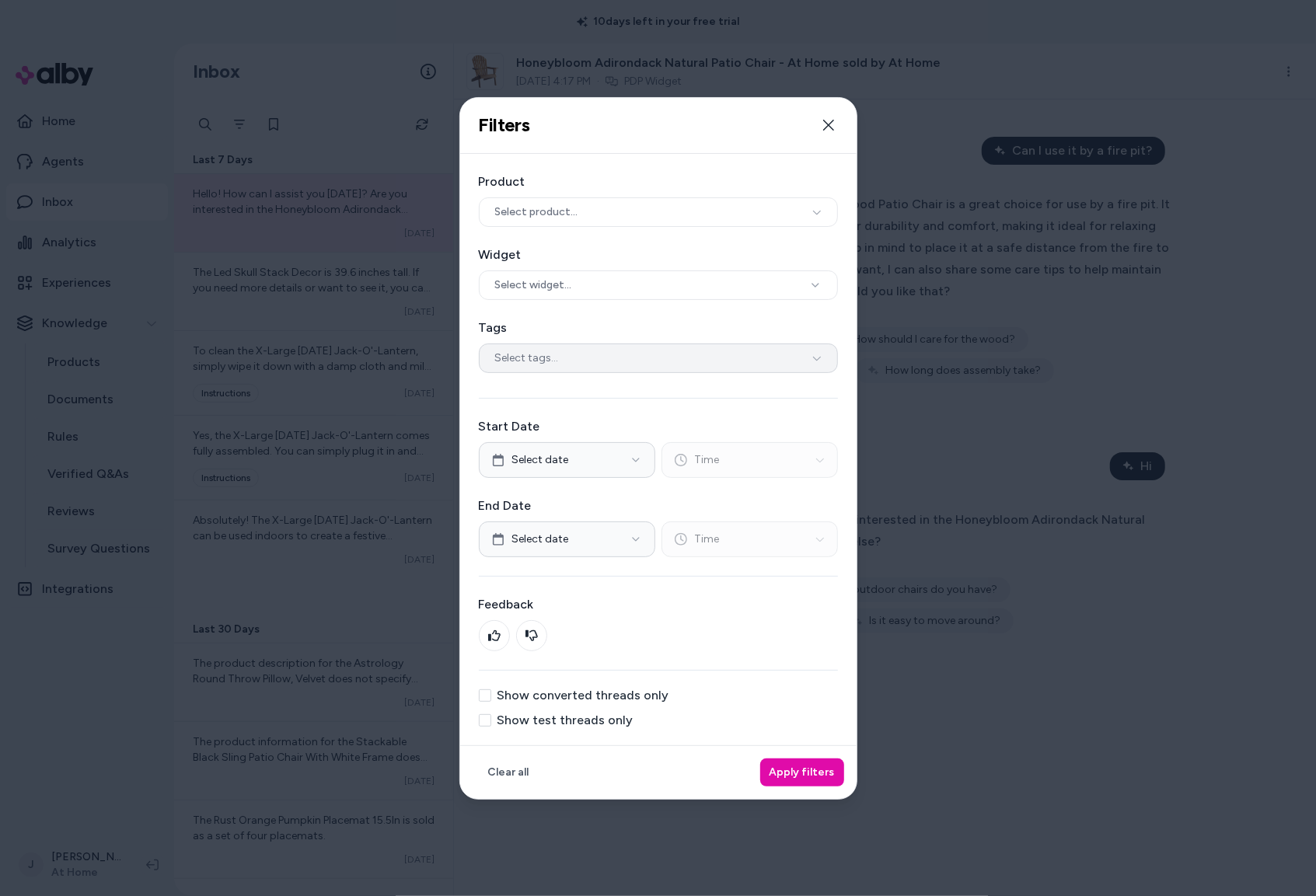
click at [590, 369] on div "Select tags..." at bounding box center [658, 358] width 359 height 29
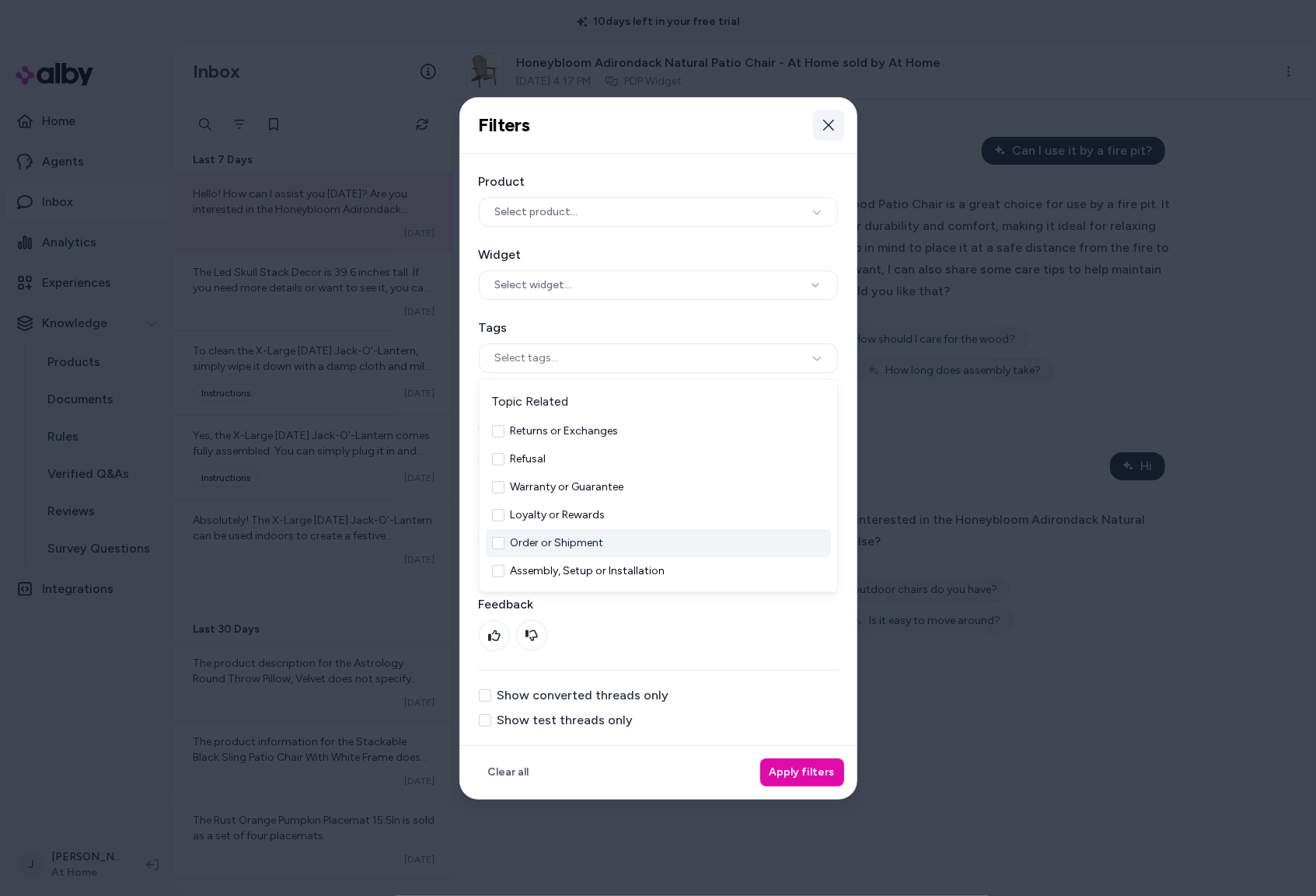
click at [826, 119] on icon "button" at bounding box center [829, 125] width 13 height 13
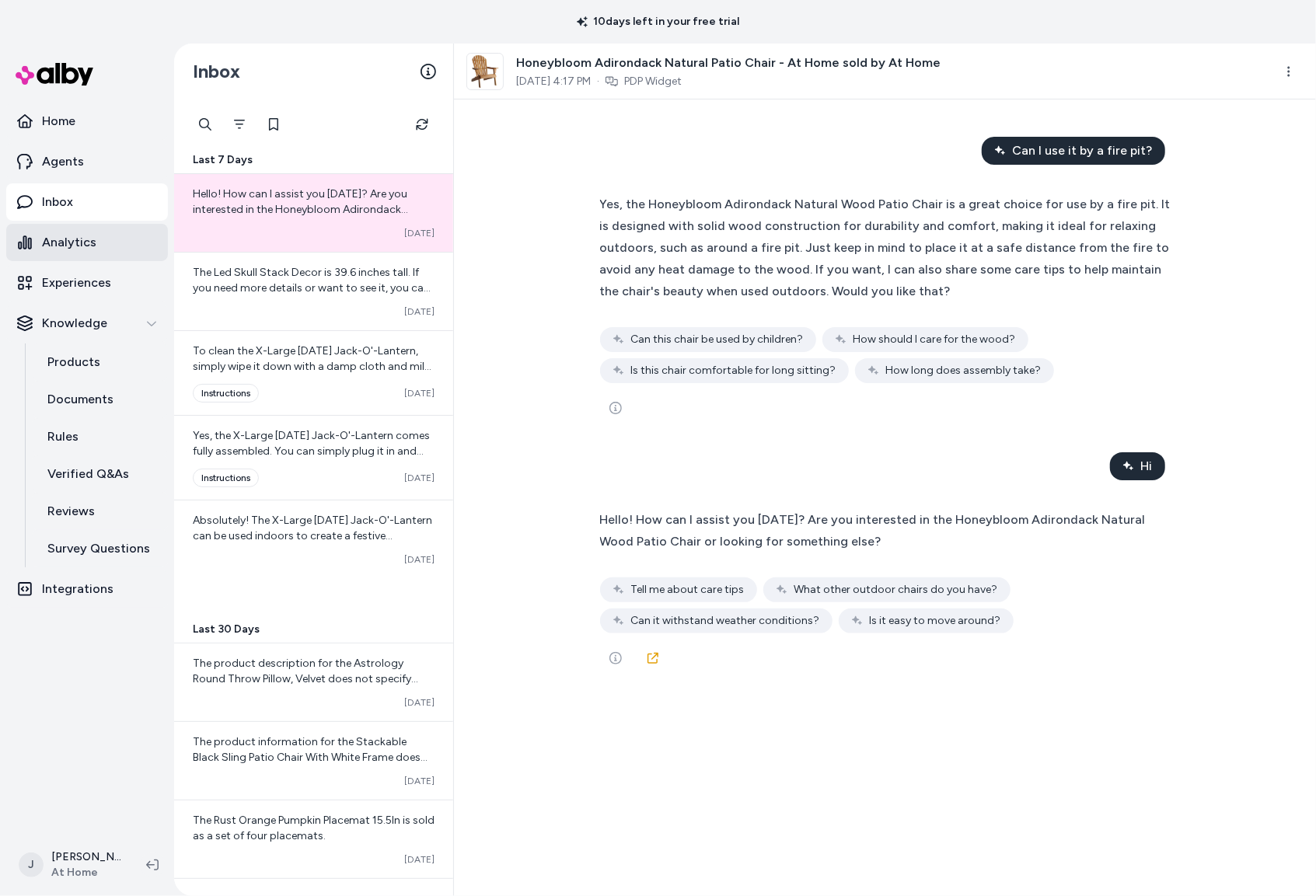
click at [71, 251] on p "Analytics" at bounding box center [69, 243] width 55 height 19
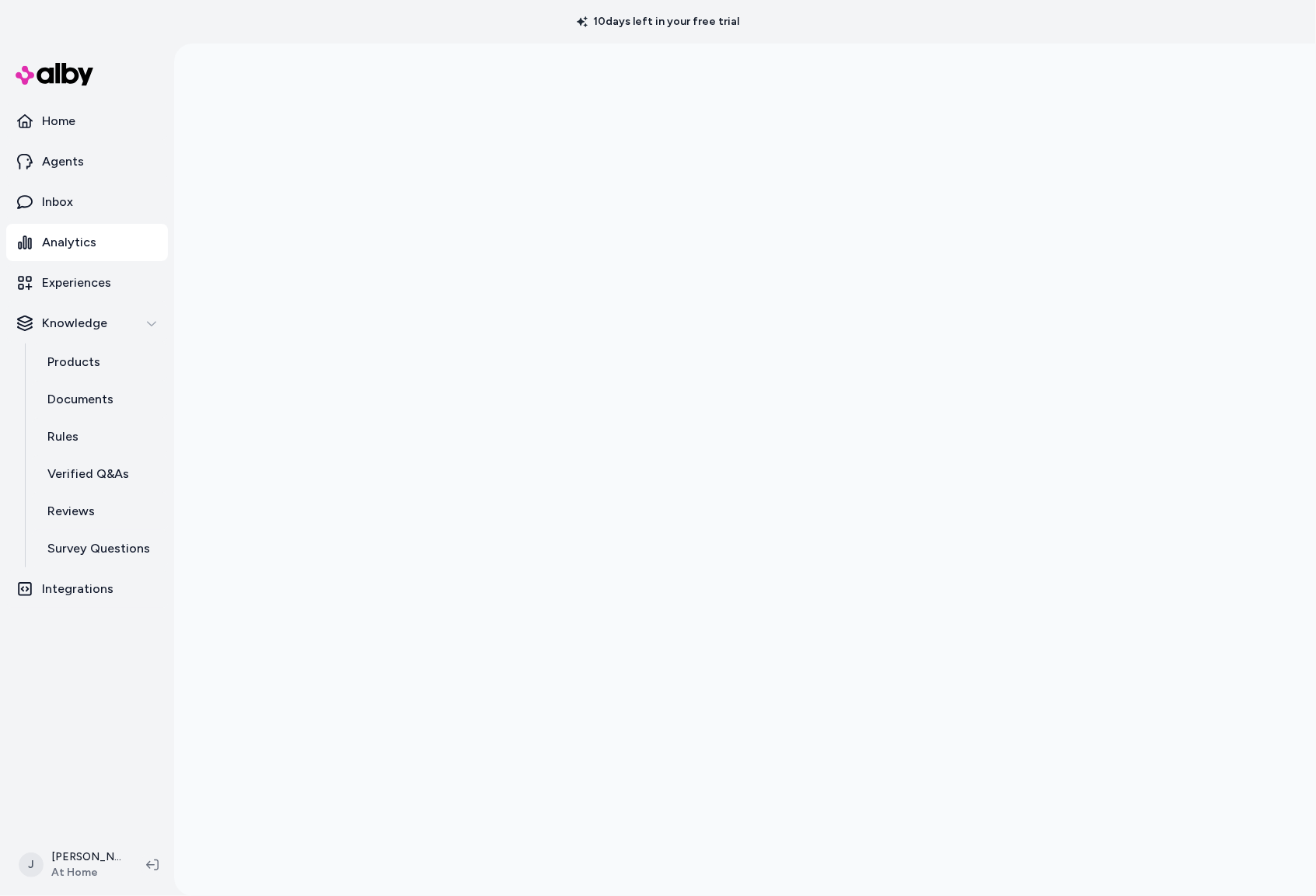
drag, startPoint x: 135, startPoint y: 672, endPoint x: 251, endPoint y: 634, distance: 122.1
click at [152, 669] on nav "Home Agents Inbox Analytics Experiences Knowledge Products Documents Rules Veri…" at bounding box center [87, 466] width 162 height 728
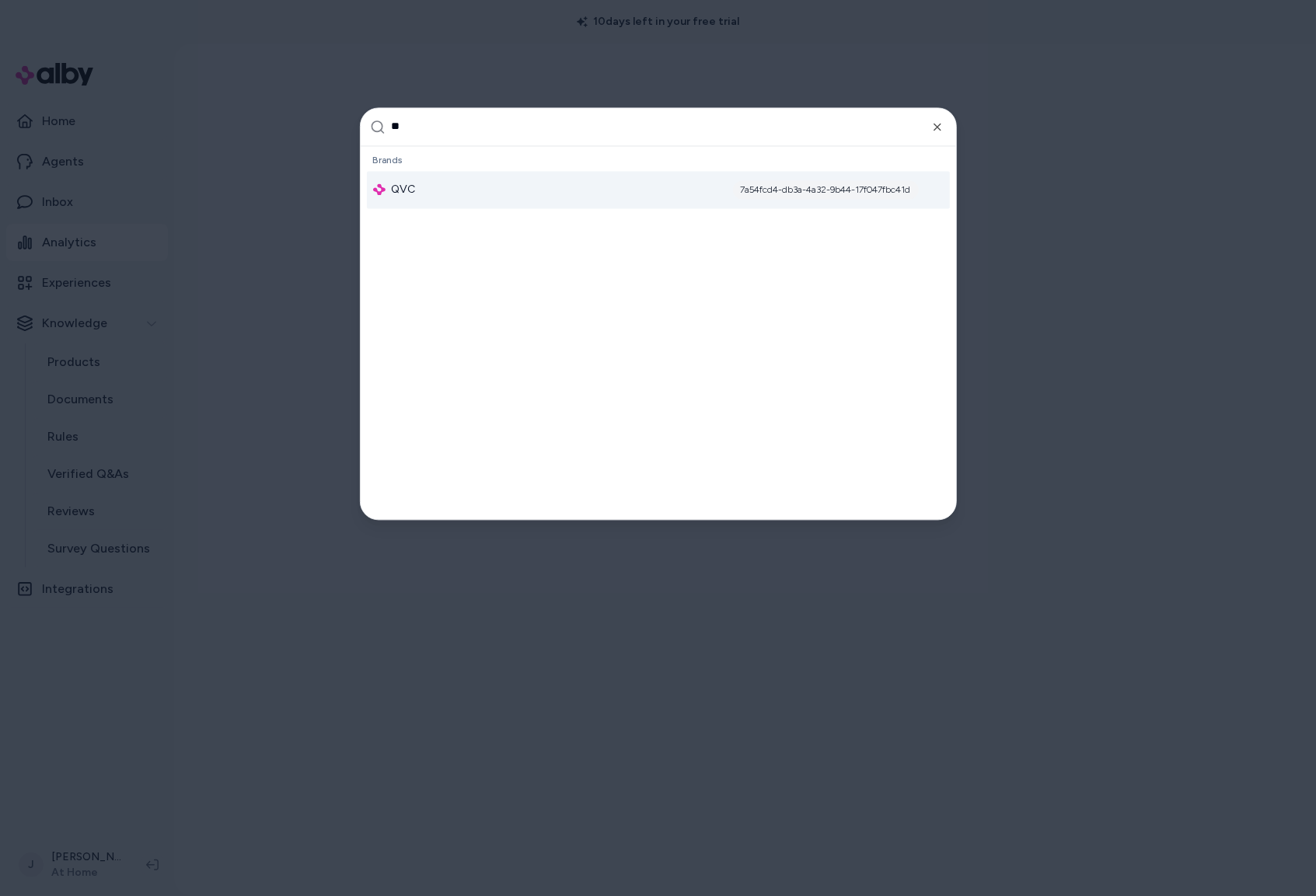
type input "**"
click at [432, 203] on div "QVC 7a54fcd4-db3a-4a32-9b44-17f047fbc41d" at bounding box center [658, 190] width 583 height 37
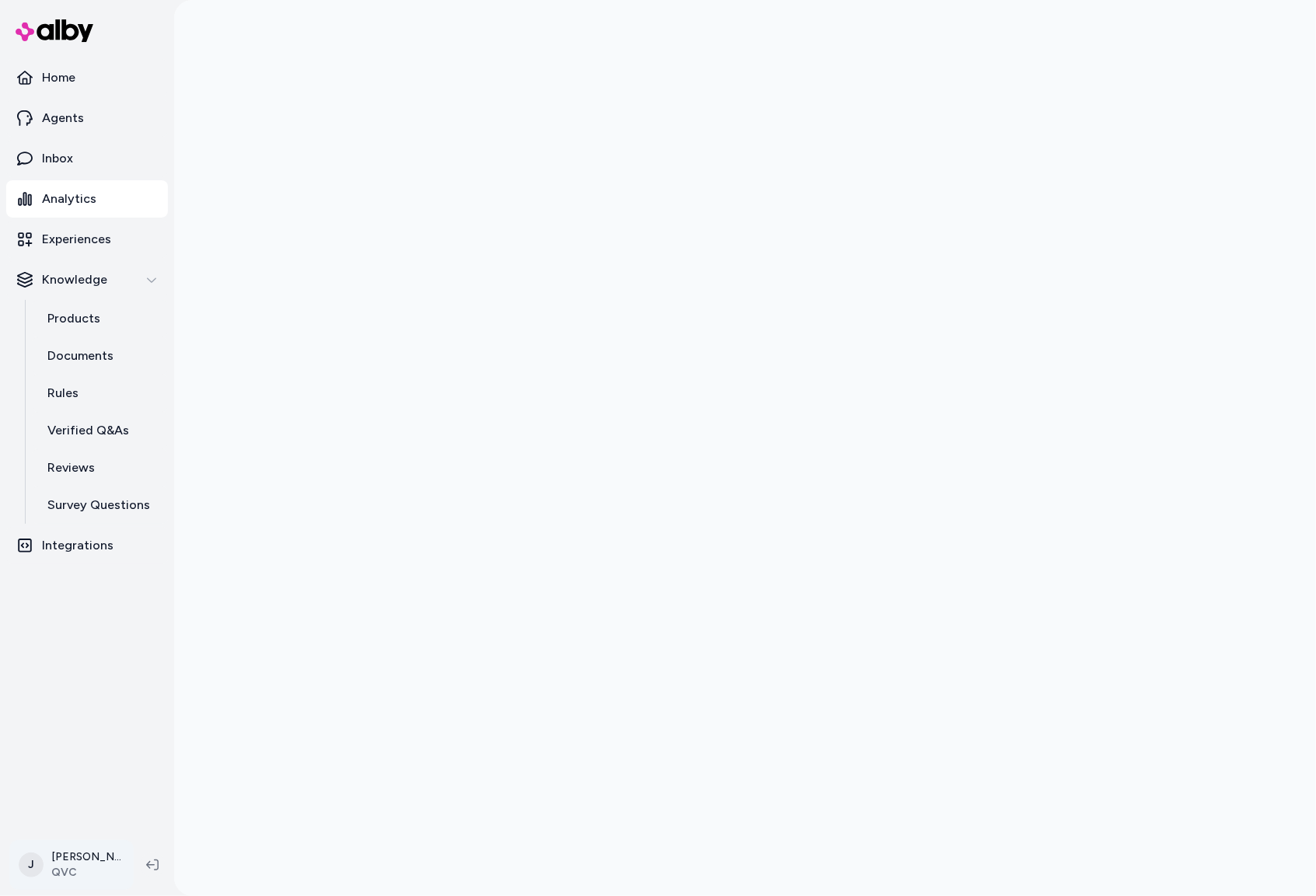
click at [50, 889] on div "J Jackie Schnackel QVC" at bounding box center [86, 864] width 174 height 62
click at [79, 858] on html "Home Agents Inbox Analytics Experiences Knowledge Products Documents Rules Veri…" at bounding box center [658, 448] width 1316 height 896
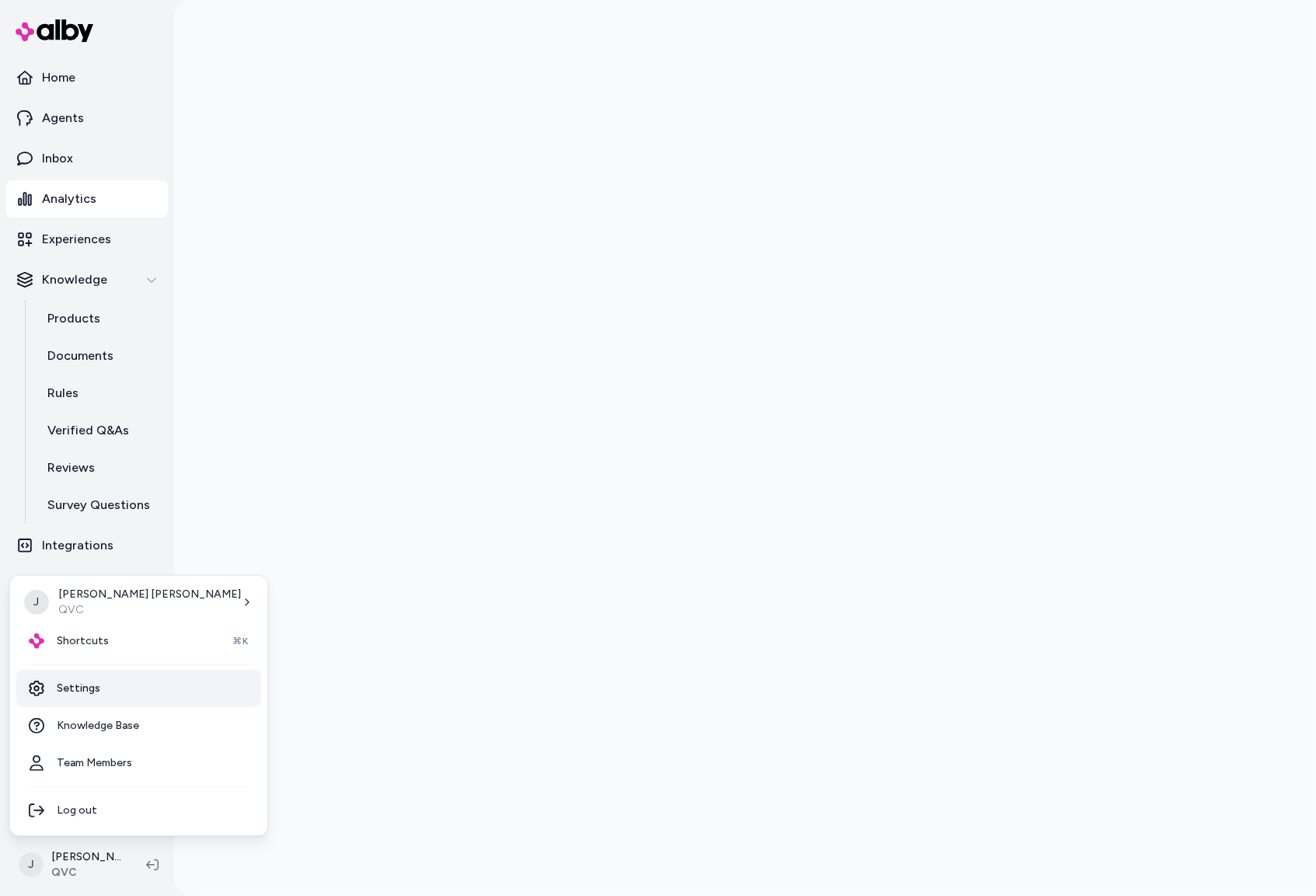
click at [91, 689] on link "Settings" at bounding box center [139, 688] width 245 height 37
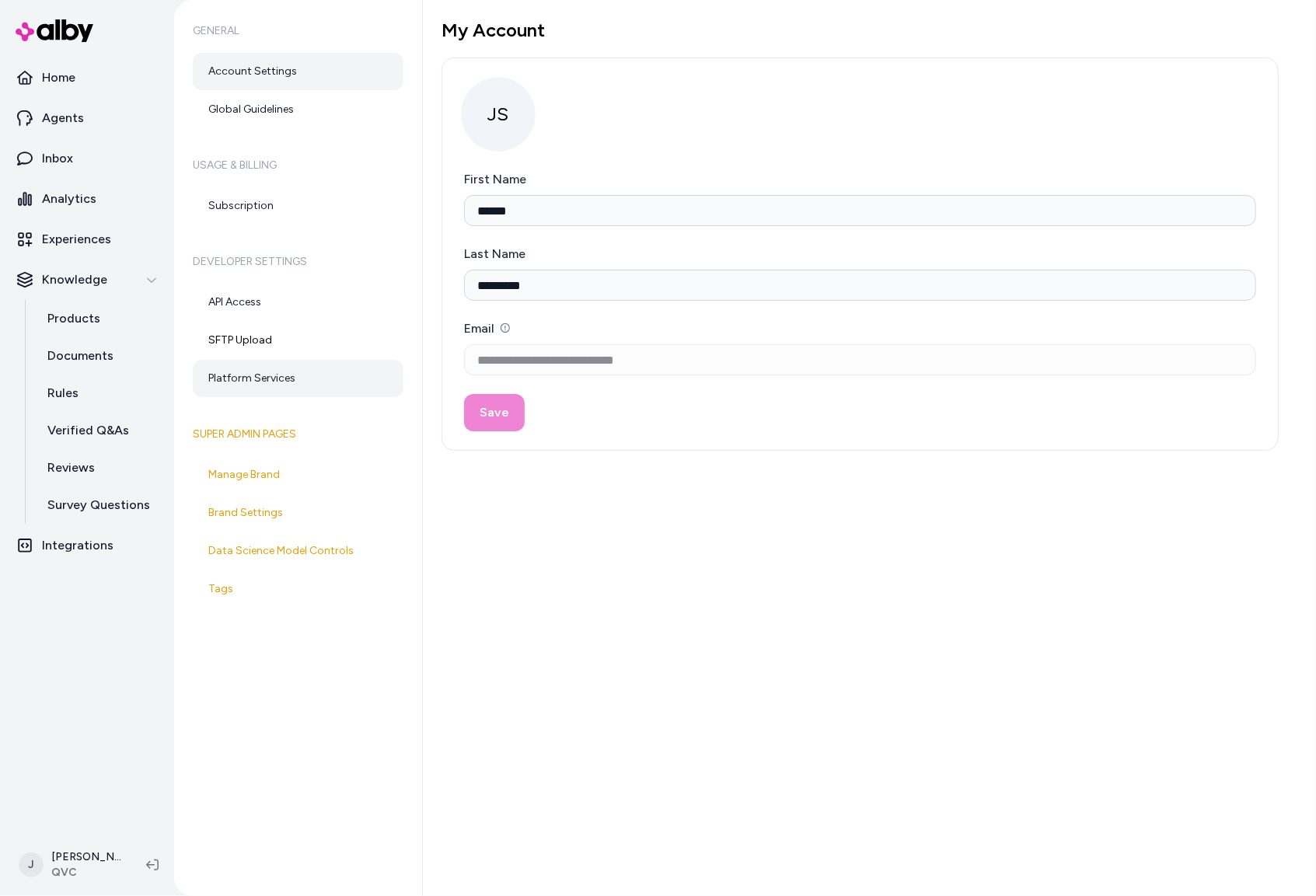
click at [237, 377] on link "Platform Services" at bounding box center [298, 378] width 211 height 37
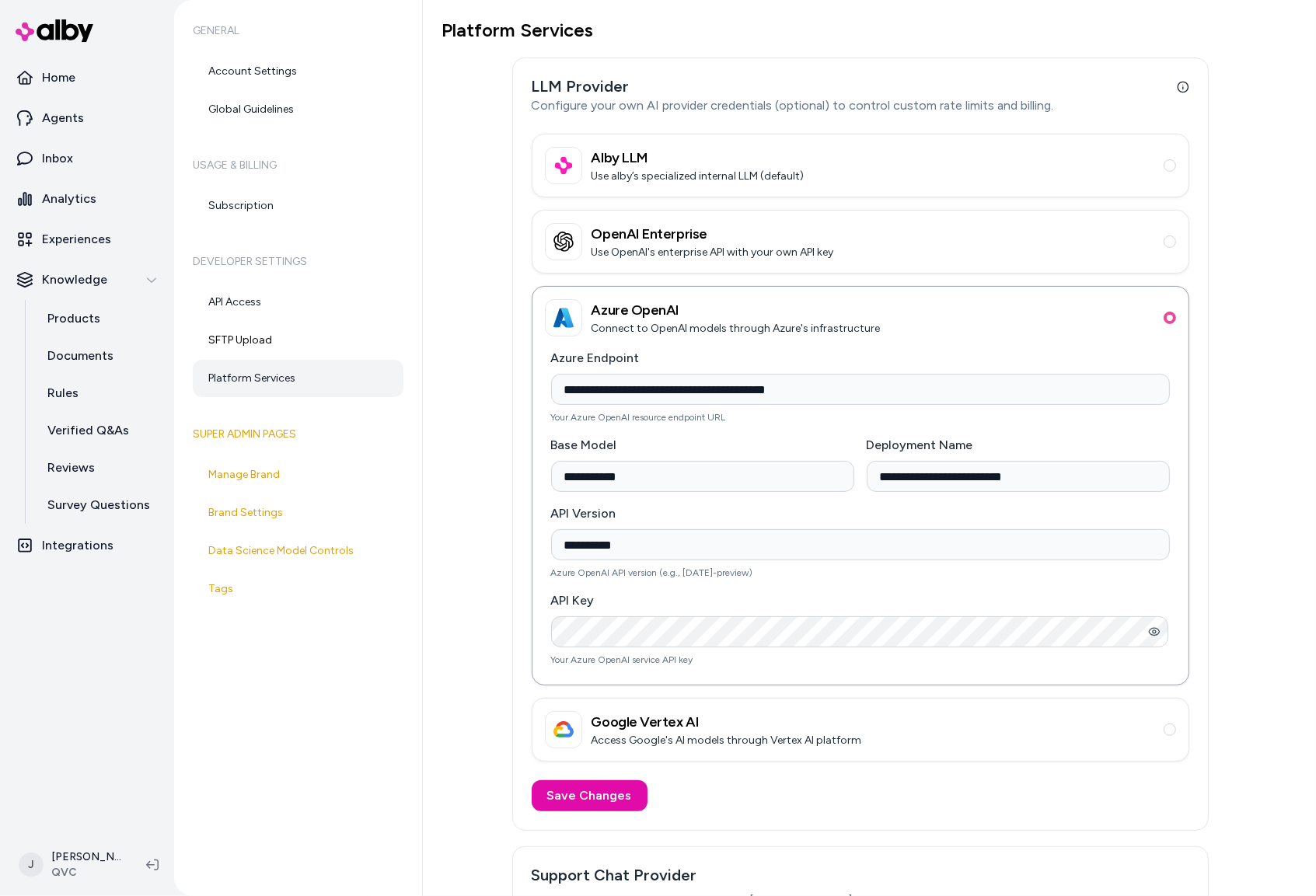
type input "**********"
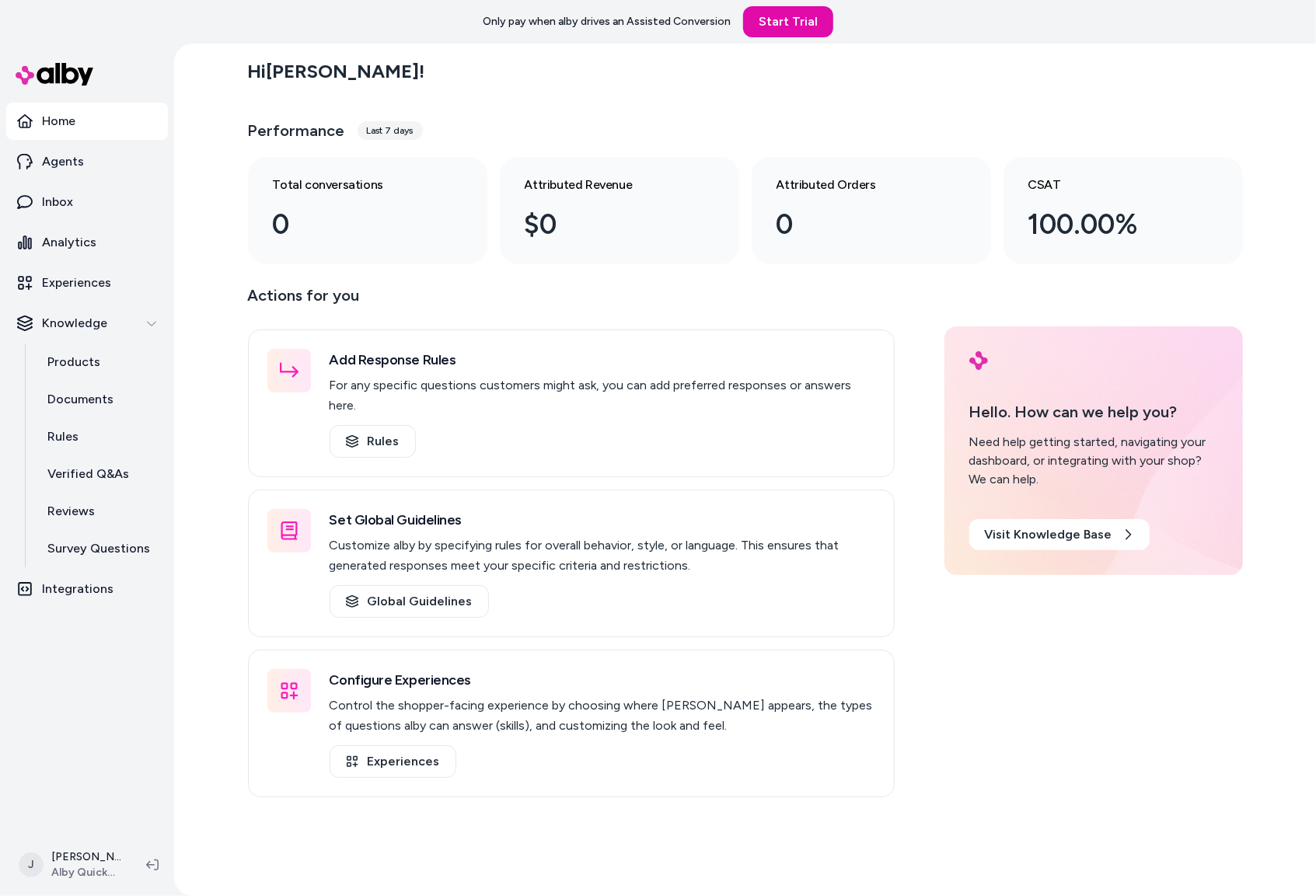
click at [556, 113] on div "Performance Last 7 days" at bounding box center [746, 130] width 995 height 37
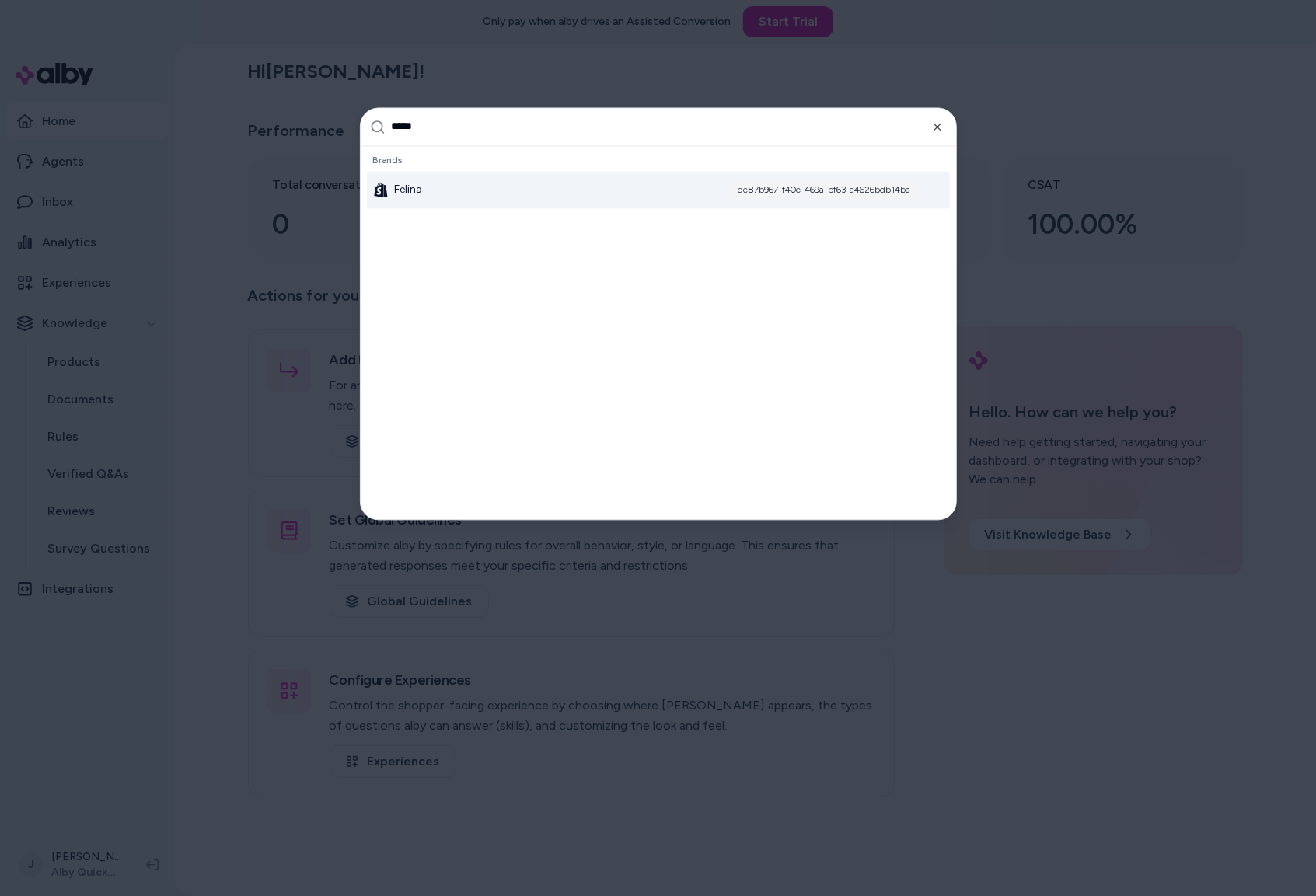
type input "*****"
click at [519, 200] on div "Felina de87b967-f40e-469a-bf63-a4626bdb14ba" at bounding box center [658, 190] width 583 height 37
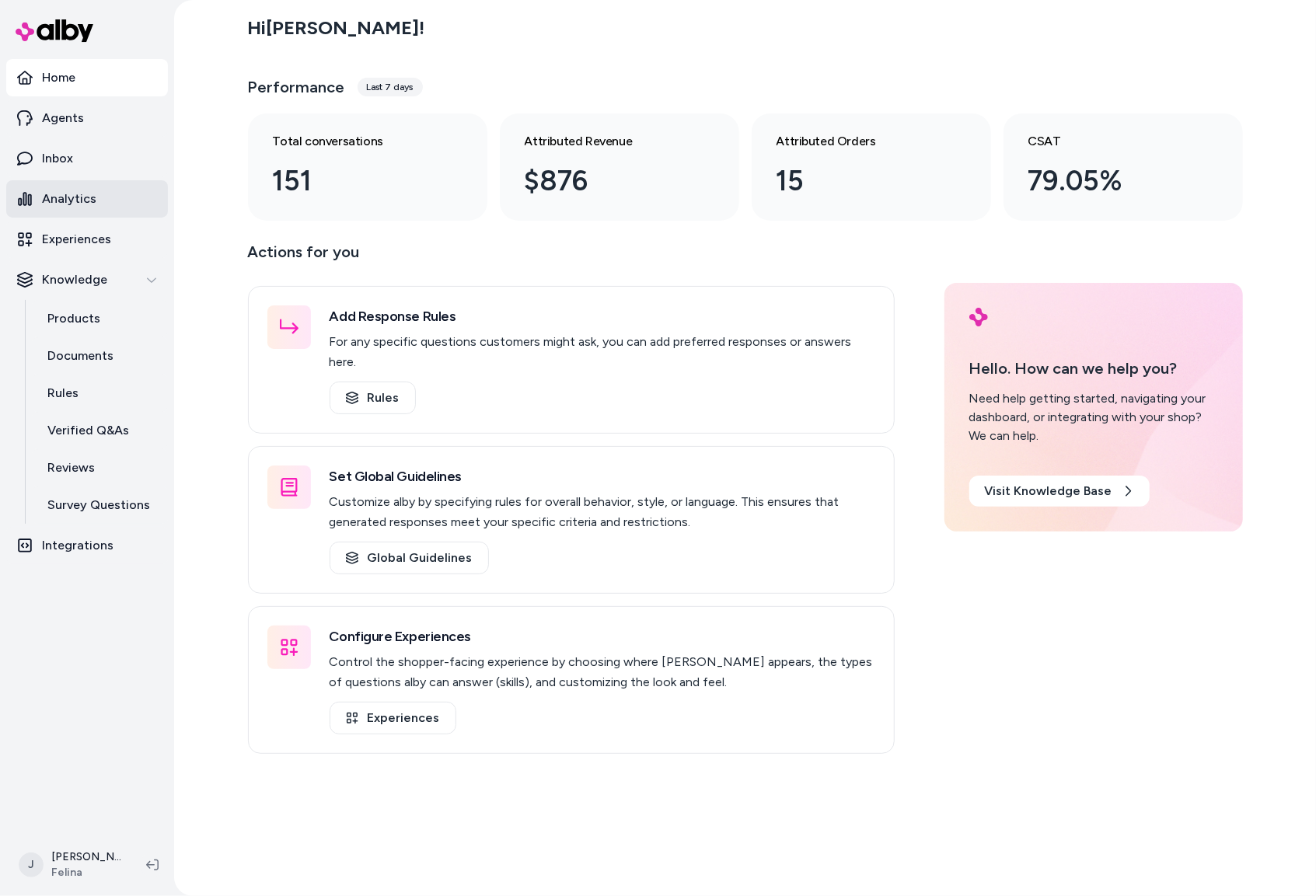
click at [79, 201] on p "Analytics" at bounding box center [69, 199] width 55 height 19
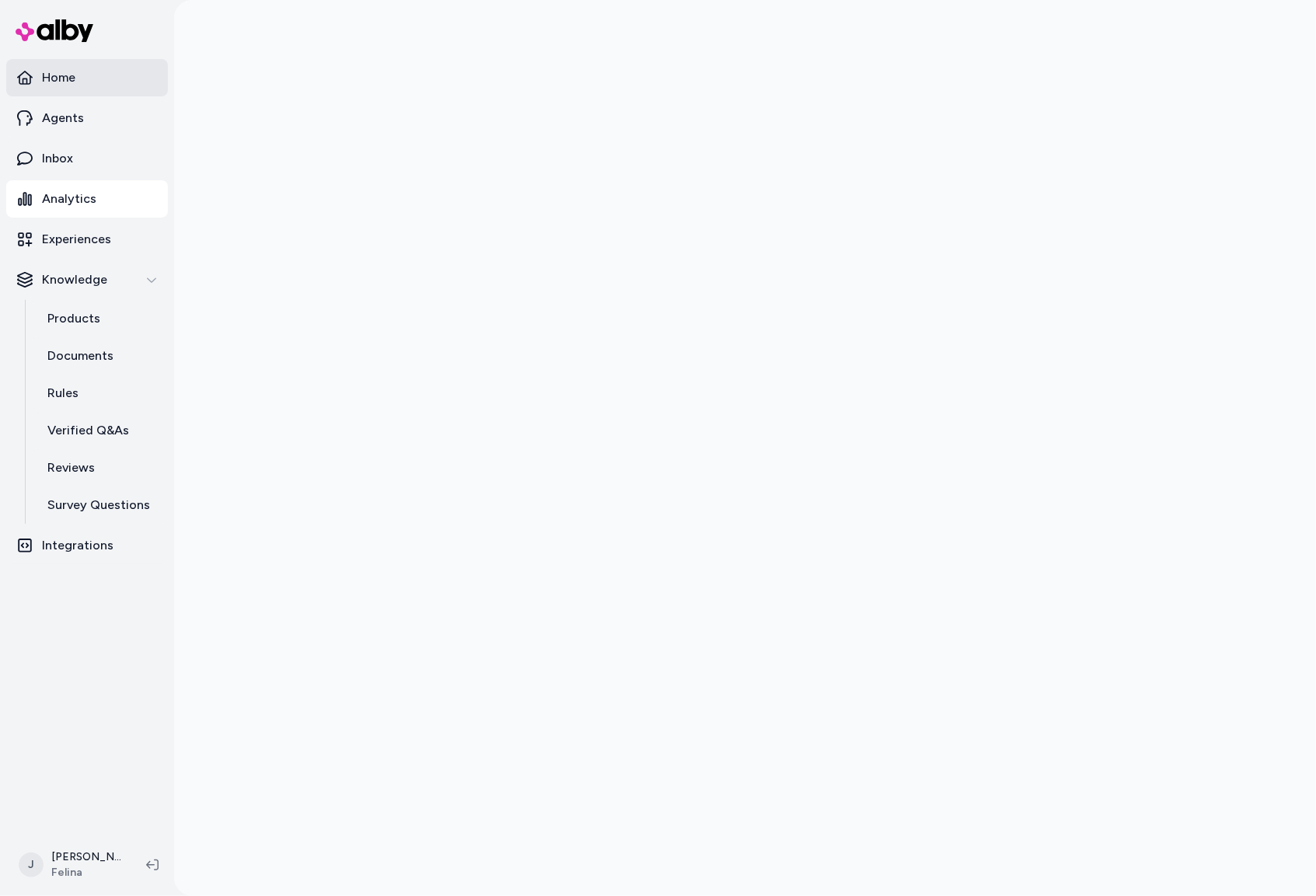
click at [98, 75] on link "Home" at bounding box center [87, 77] width 162 height 37
click at [98, 243] on p "Experiences" at bounding box center [76, 239] width 69 height 19
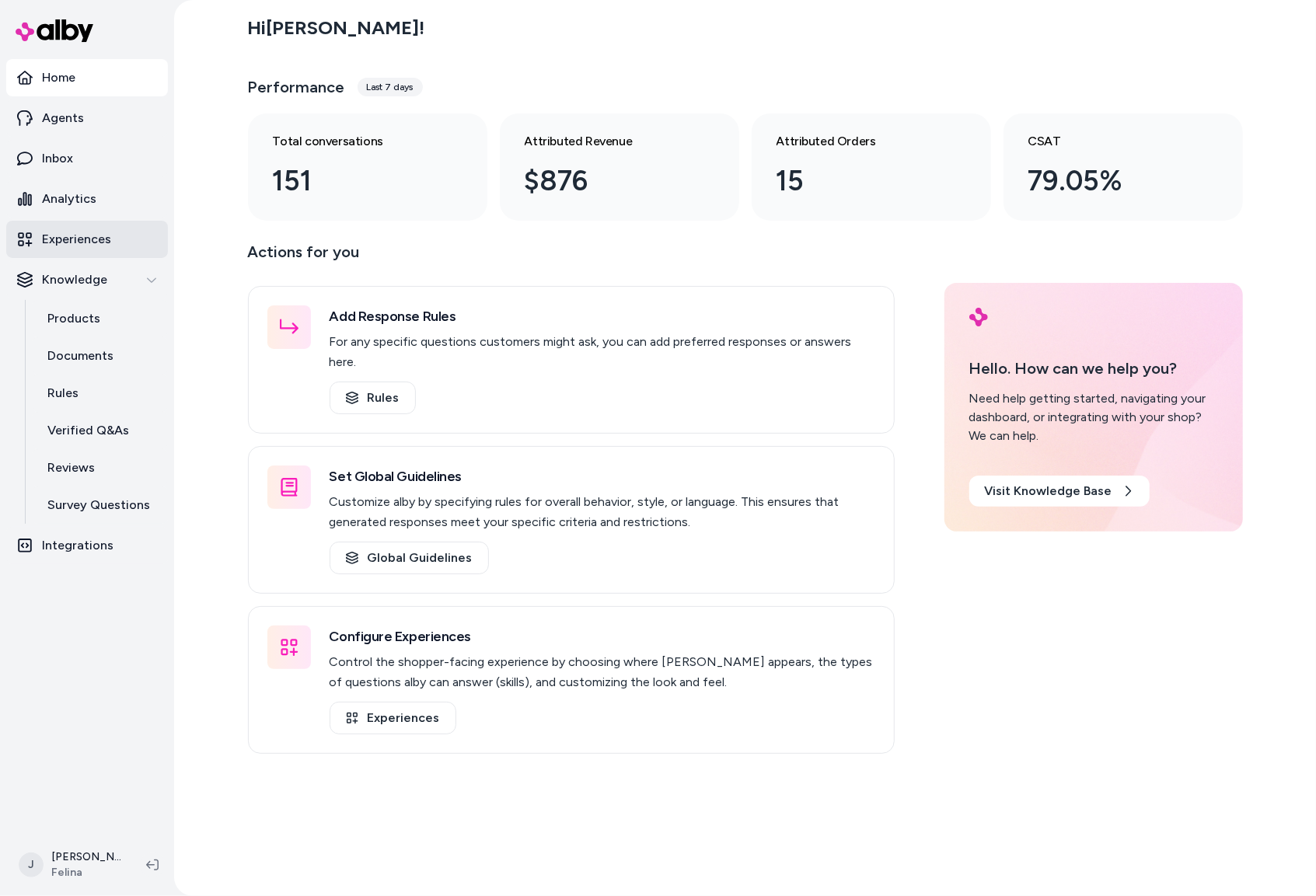
click at [101, 243] on p "Experiences" at bounding box center [76, 239] width 69 height 19
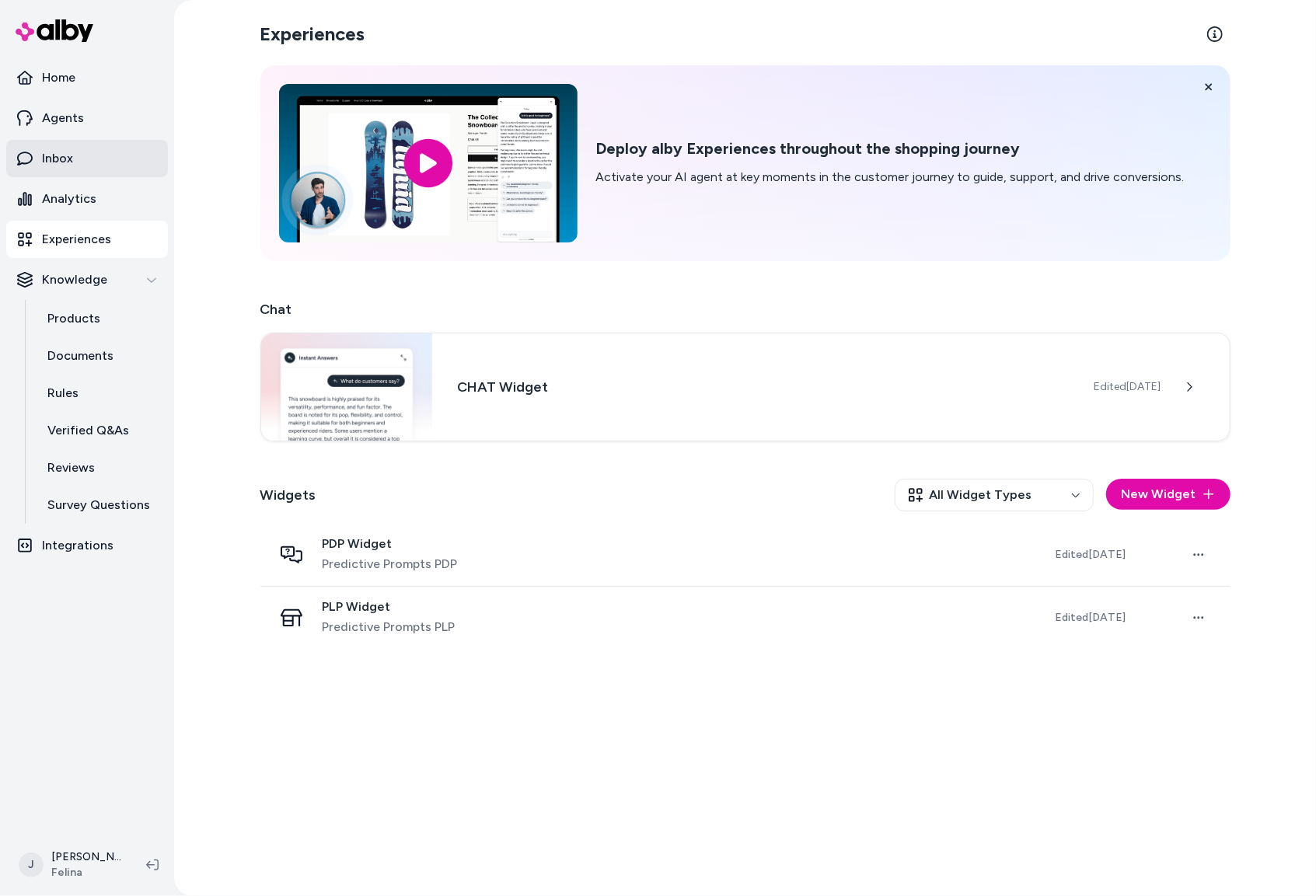
click at [69, 166] on p "Inbox" at bounding box center [57, 159] width 31 height 19
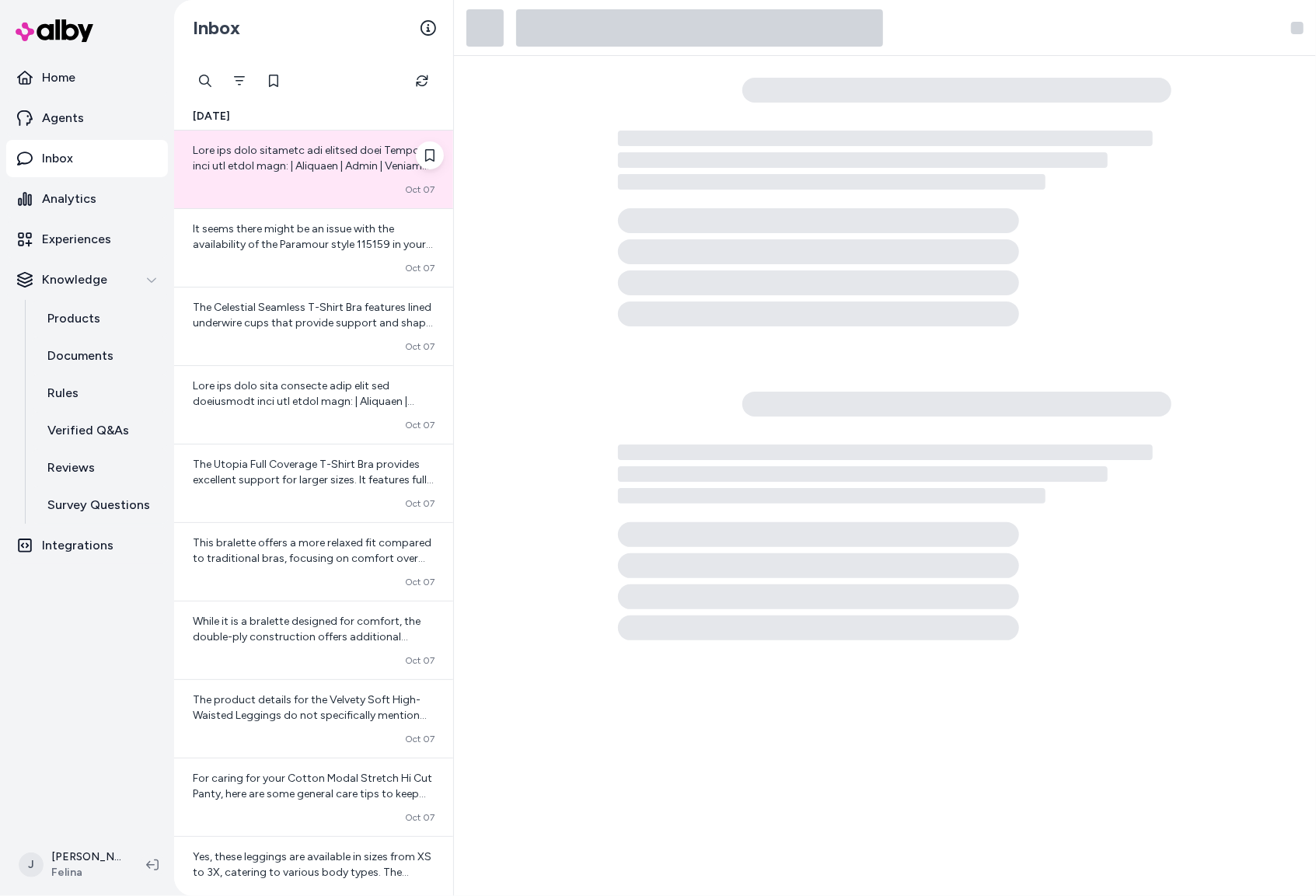
click at [264, 182] on div "Converted Oct 07" at bounding box center [313, 170] width 279 height 78
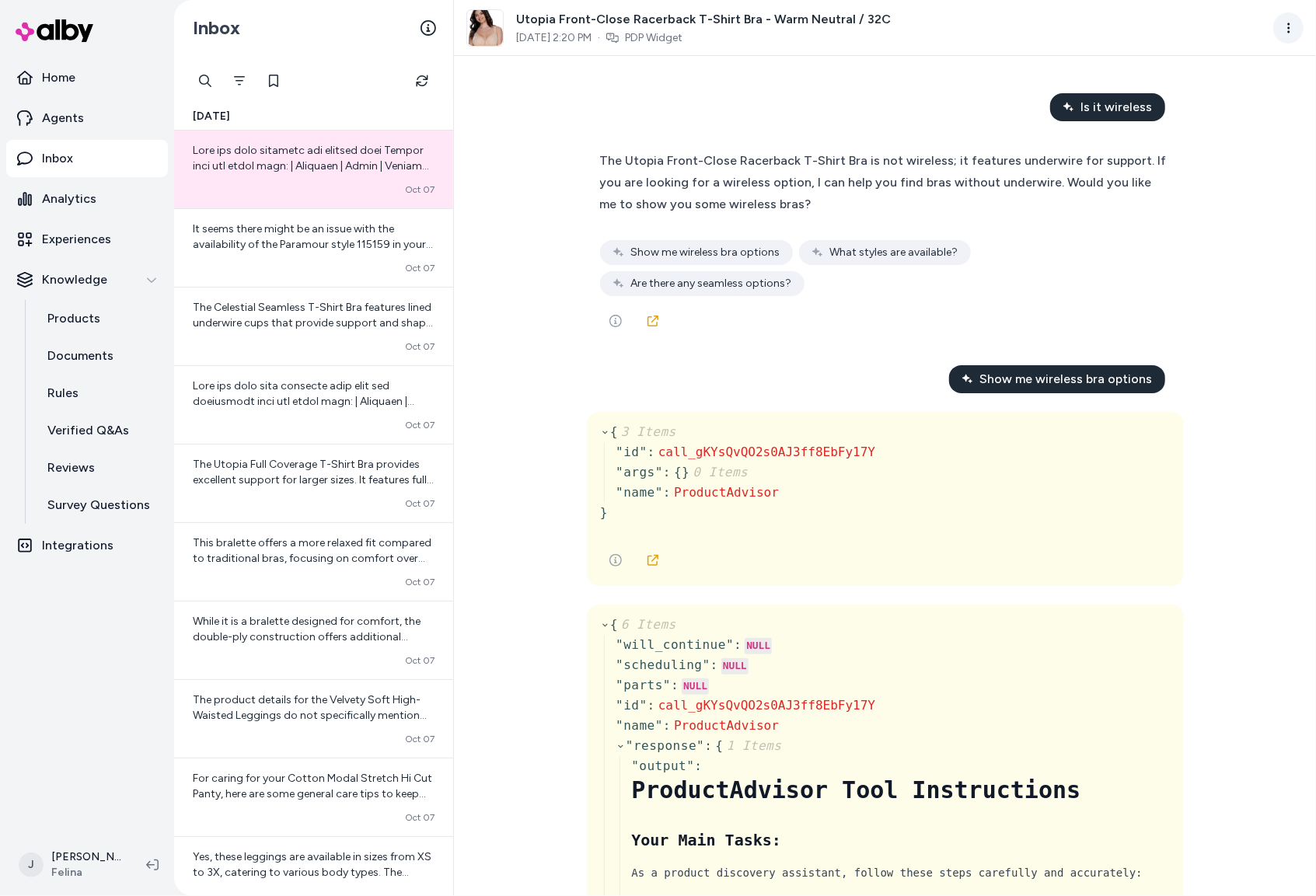
click at [1290, 22] on html "Home Agents Inbox Analytics Experiences Knowledge Products Documents Rules Veri…" at bounding box center [658, 448] width 1316 height 896
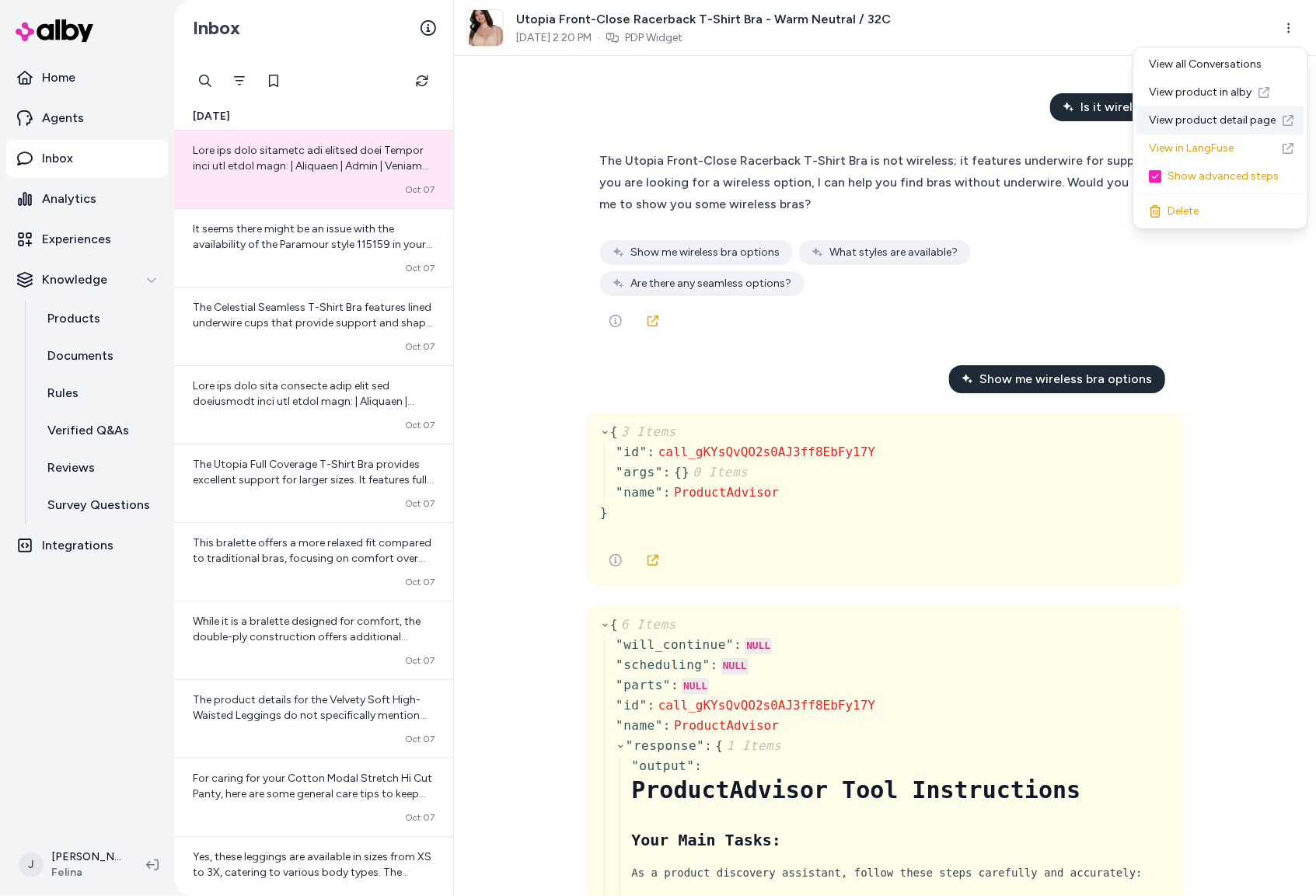
click at [1210, 116] on link "View product detail page" at bounding box center [1219, 120] width 167 height 28
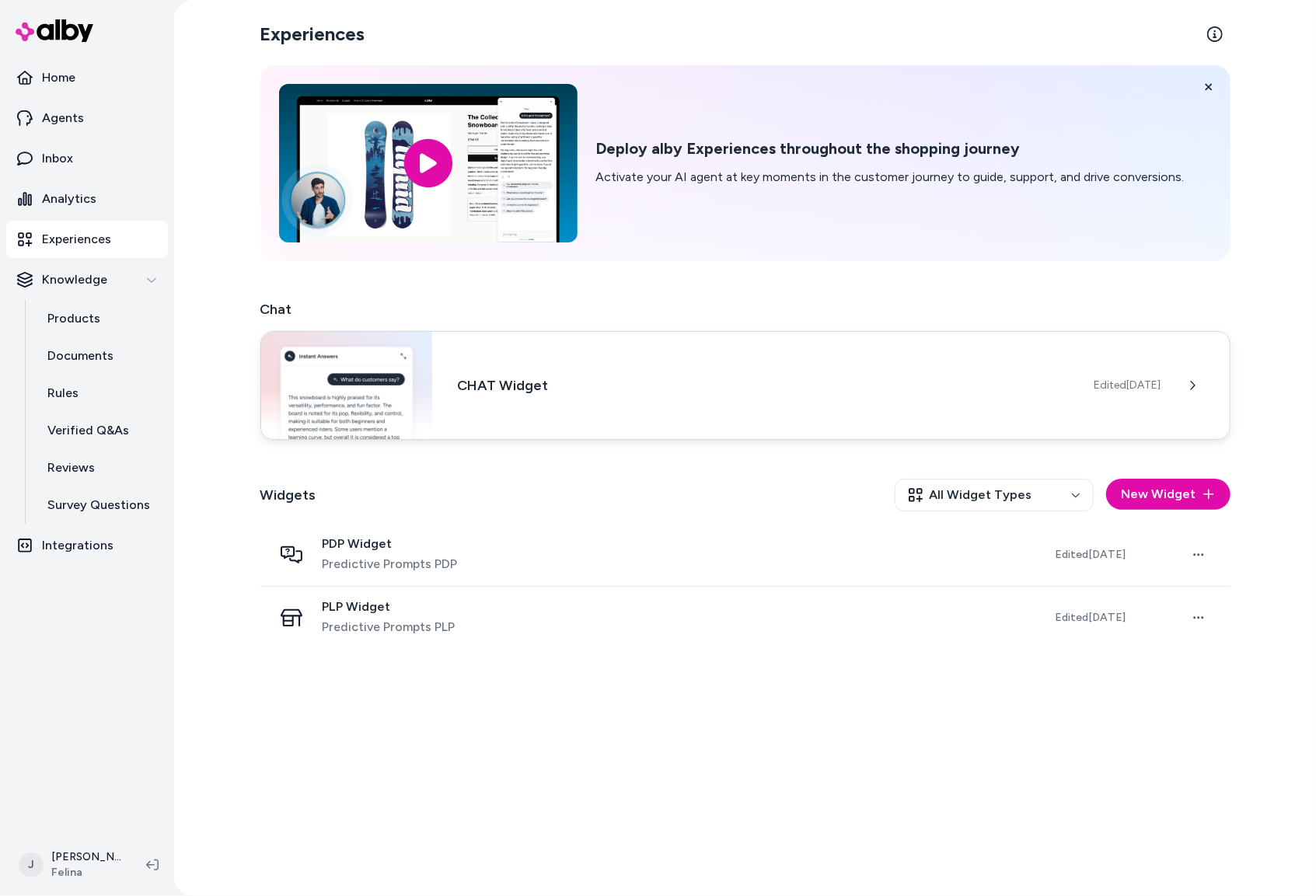
click at [1130, 383] on span "Edited [DATE]" at bounding box center [1128, 385] width 67 height 16
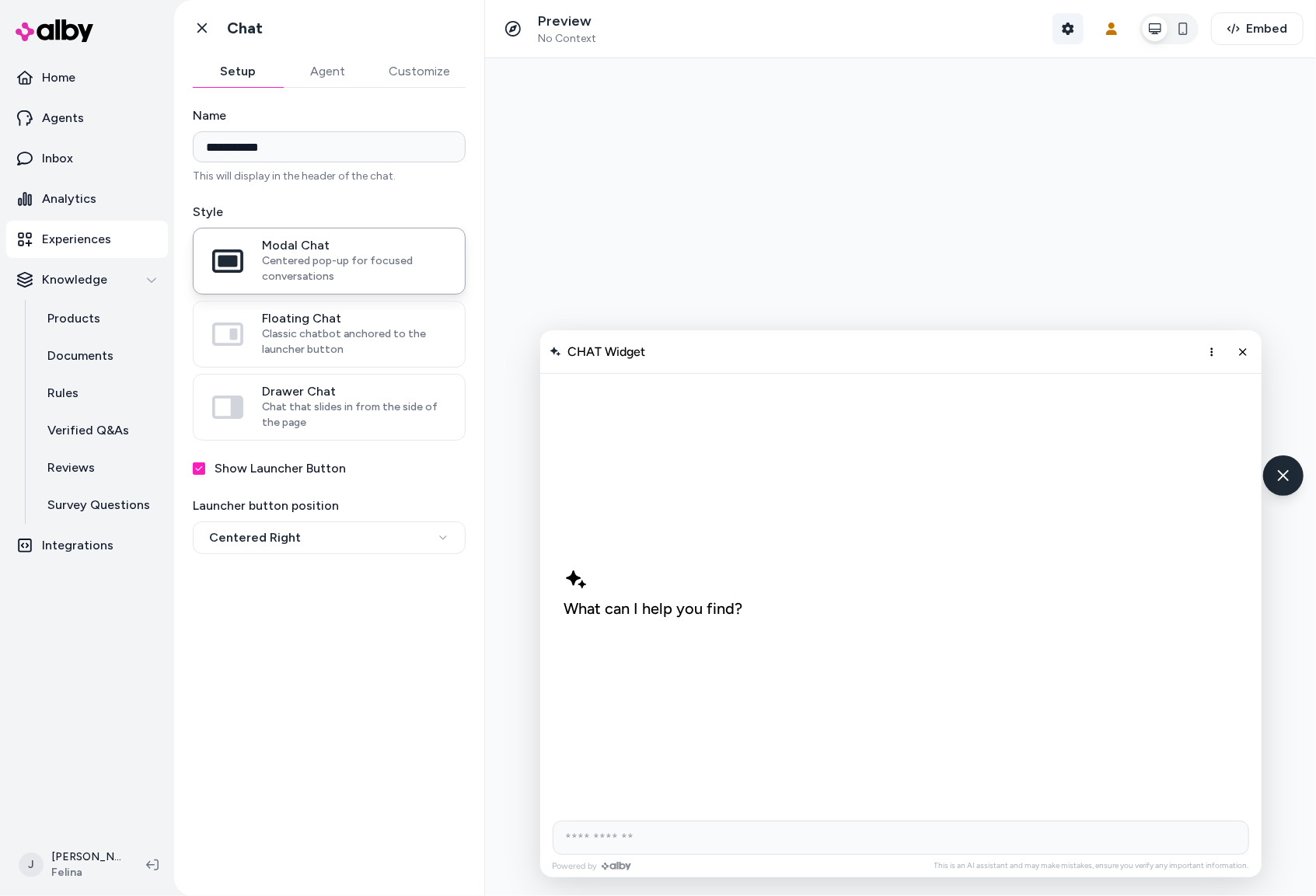
click at [1065, 29] on icon "button" at bounding box center [1067, 29] width 12 height 13
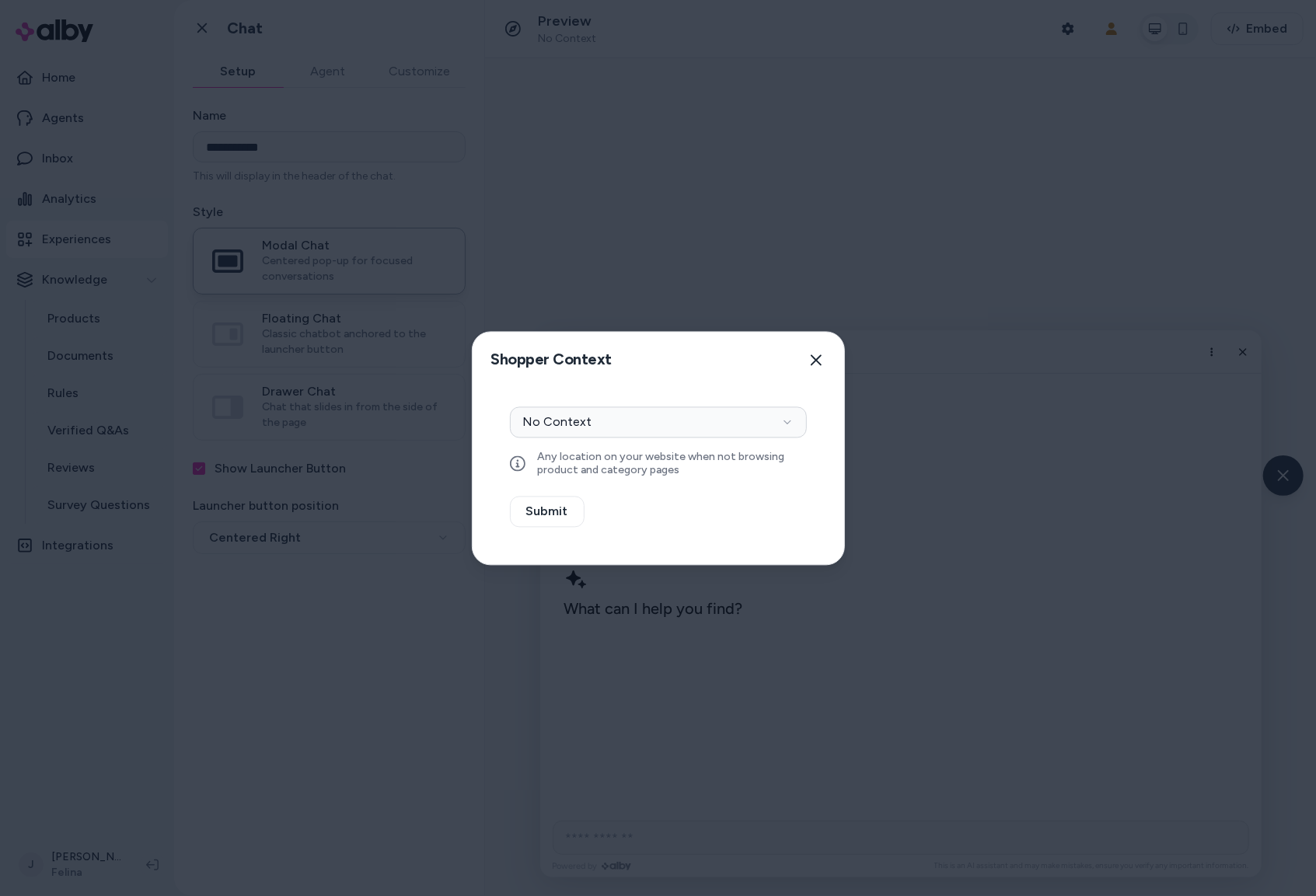
drag, startPoint x: 819, startPoint y: 355, endPoint x: 861, endPoint y: 333, distance: 47.4
click at [837, 348] on div "Shopper Context Pick a shopper context to use for previewing this widget. Close" at bounding box center [658, 359] width 371 height 56
drag, startPoint x: 1275, startPoint y: 33, endPoint x: 1246, endPoint y: 48, distance: 32.6
click at [1268, 36] on div at bounding box center [658, 448] width 1316 height 896
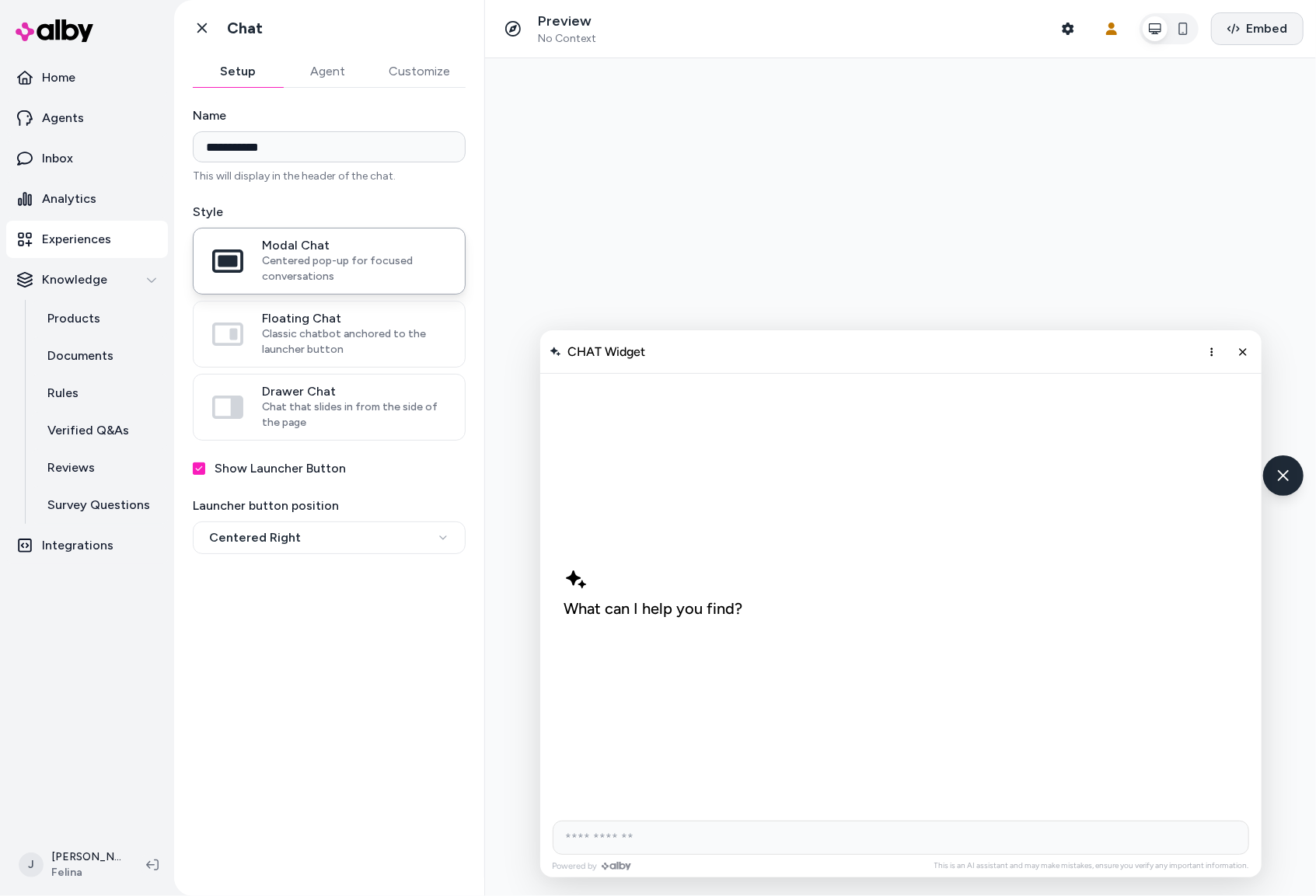
click at [1235, 25] on icon "button" at bounding box center [1234, 29] width 13 height 10
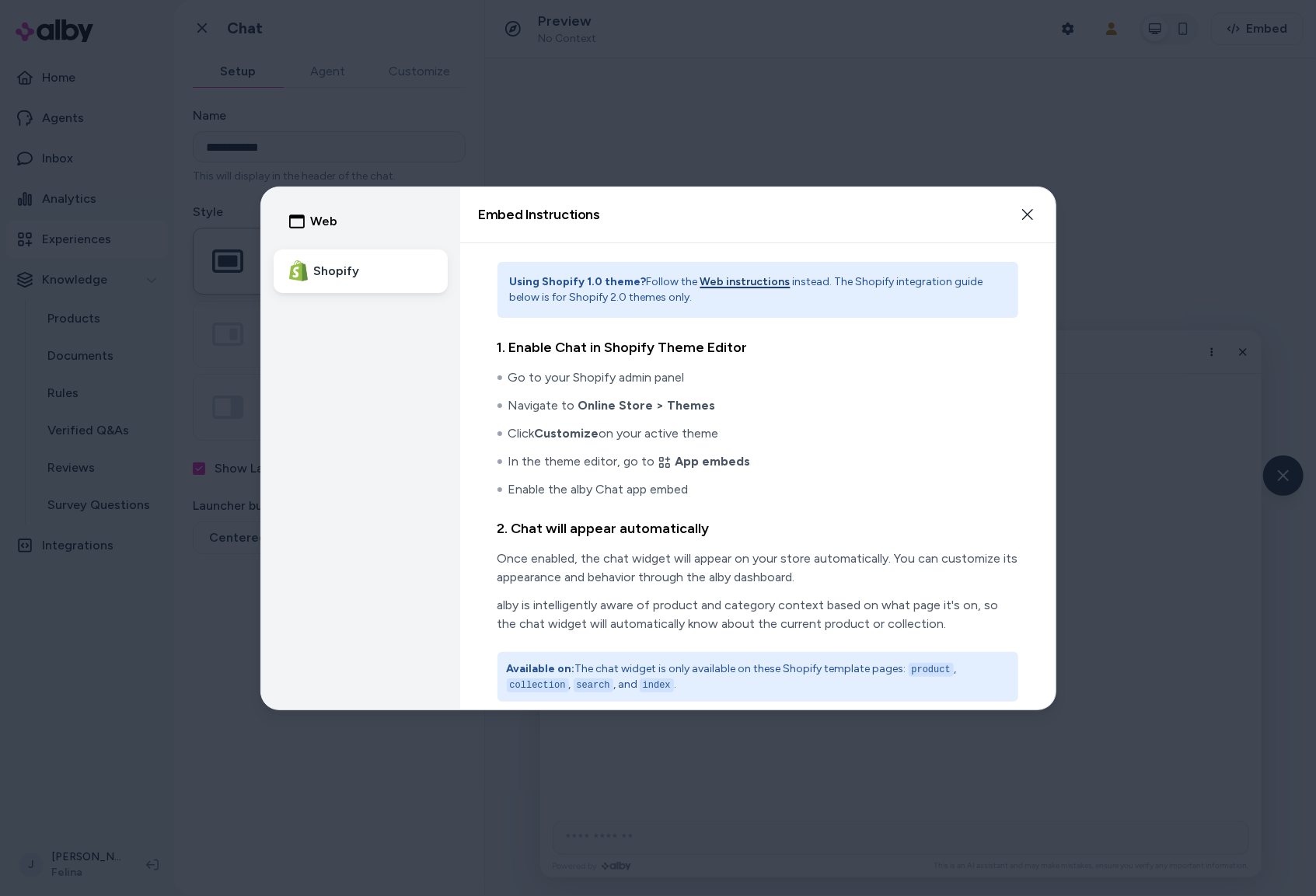
scroll to position [10, 0]
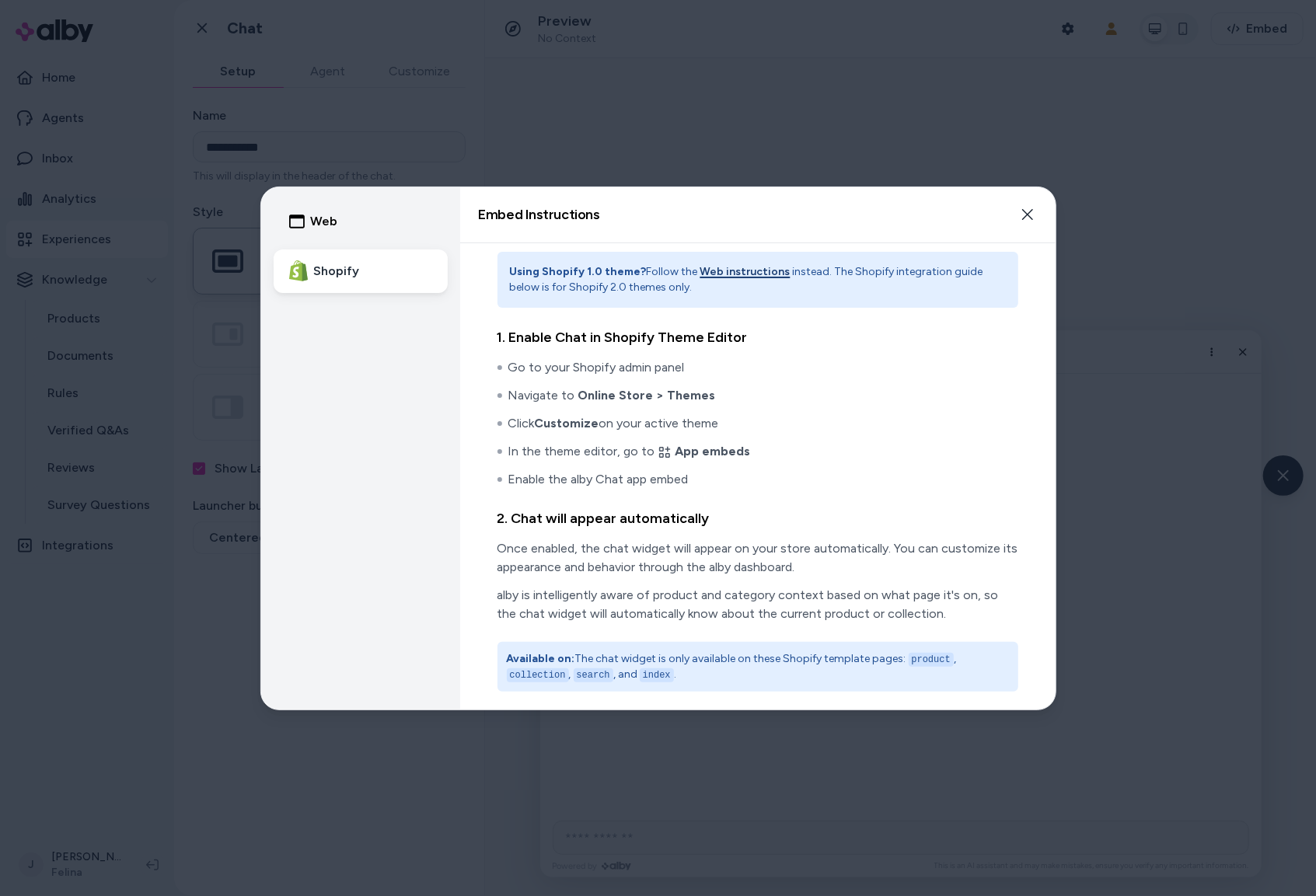
click at [352, 227] on button "Web" at bounding box center [360, 221] width 174 height 44
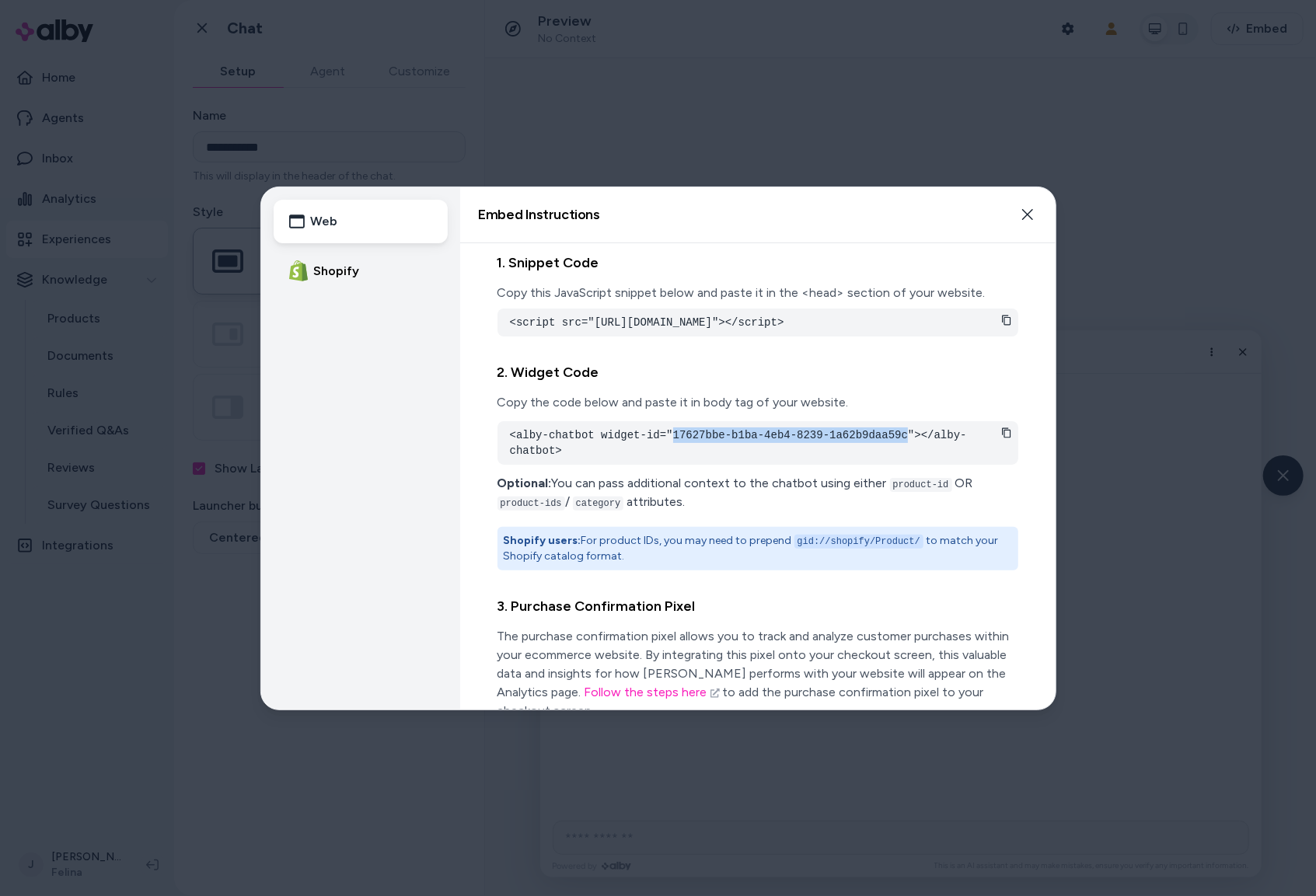
drag, startPoint x: 673, startPoint y: 449, endPoint x: 908, endPoint y: 451, distance: 235.0
click at [908, 451] on pre "<alby-chatbot widget-id="17627bbe-b1ba-4eb4-8239-1a62b9daa59c"></alby-chatbot>" at bounding box center [758, 442] width 496 height 31
copy pre "17627bbe-b1ba-4eb4-8239-1a62b9daa59c"
click at [86, 257] on div at bounding box center [658, 448] width 1316 height 896
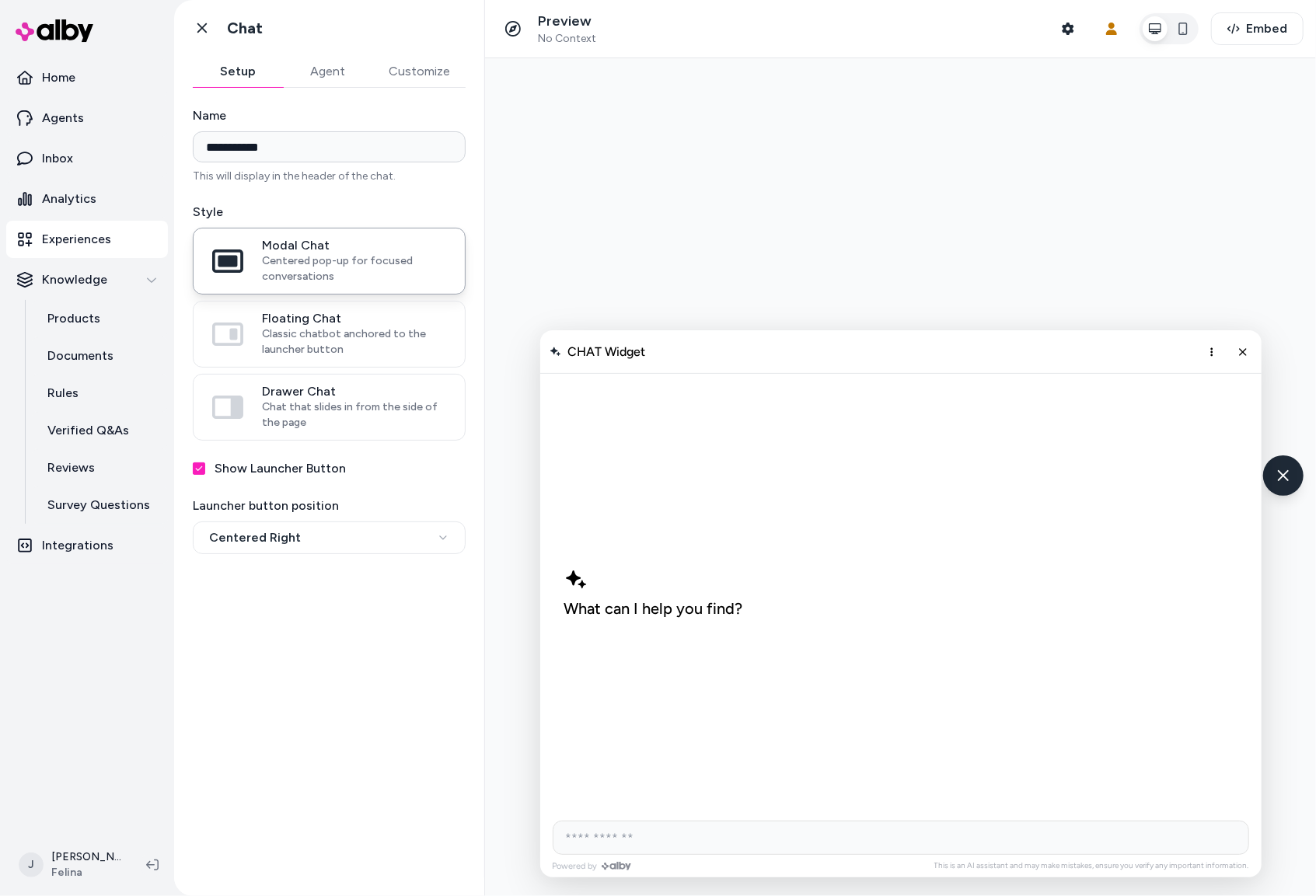
click at [91, 244] on p "Experiences" at bounding box center [76, 239] width 69 height 19
